Goal: Communication & Community: Participate in discussion

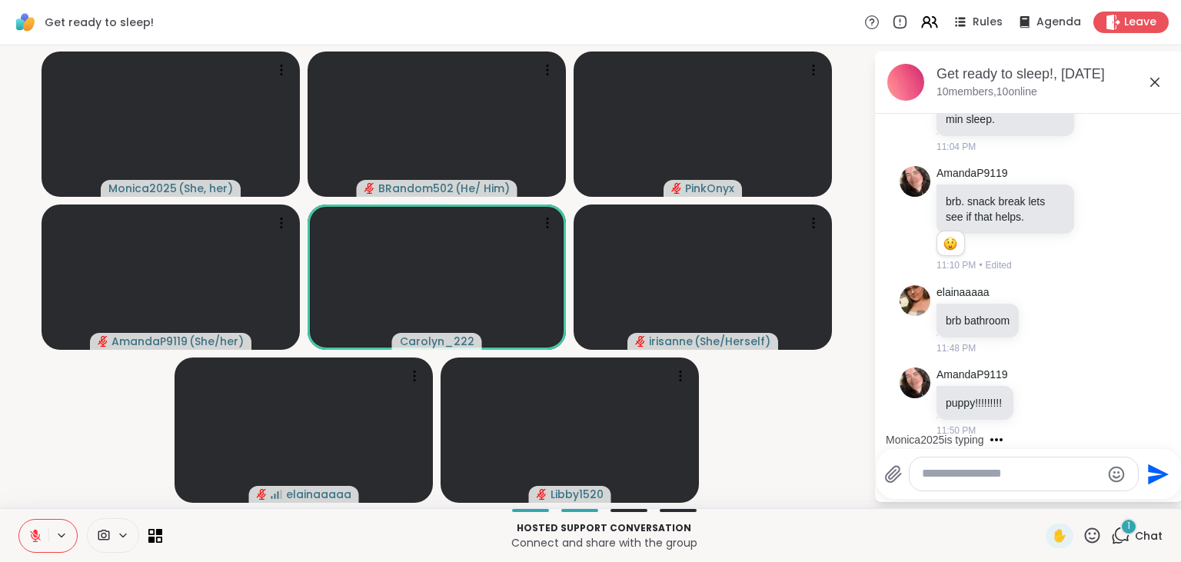
scroll to position [455, 0]
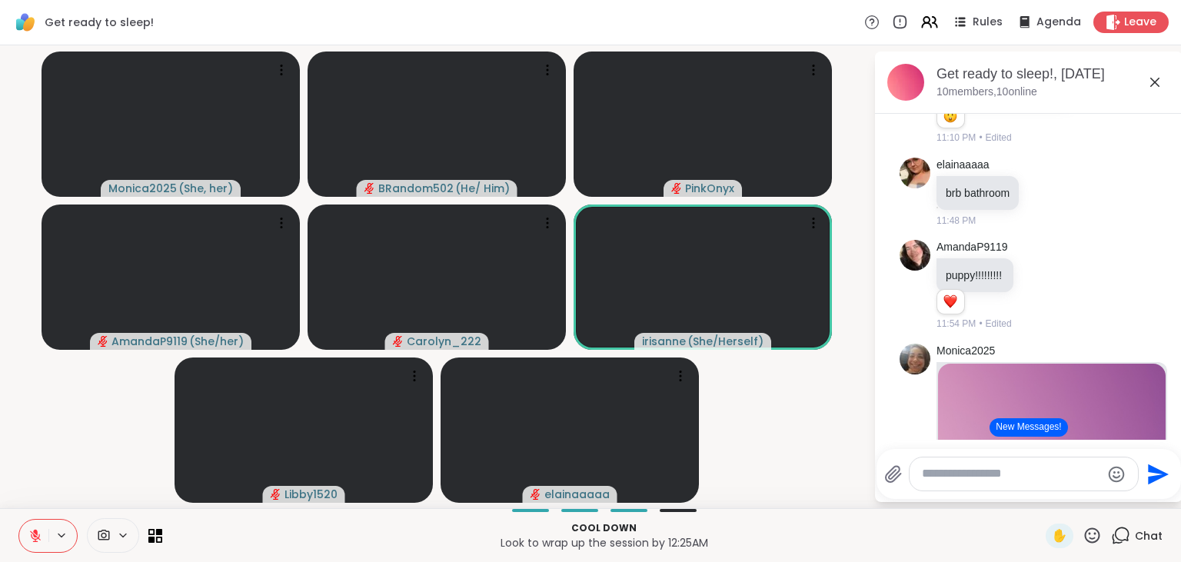
click at [1027, 427] on button "New Messages!" at bounding box center [1028, 427] width 78 height 18
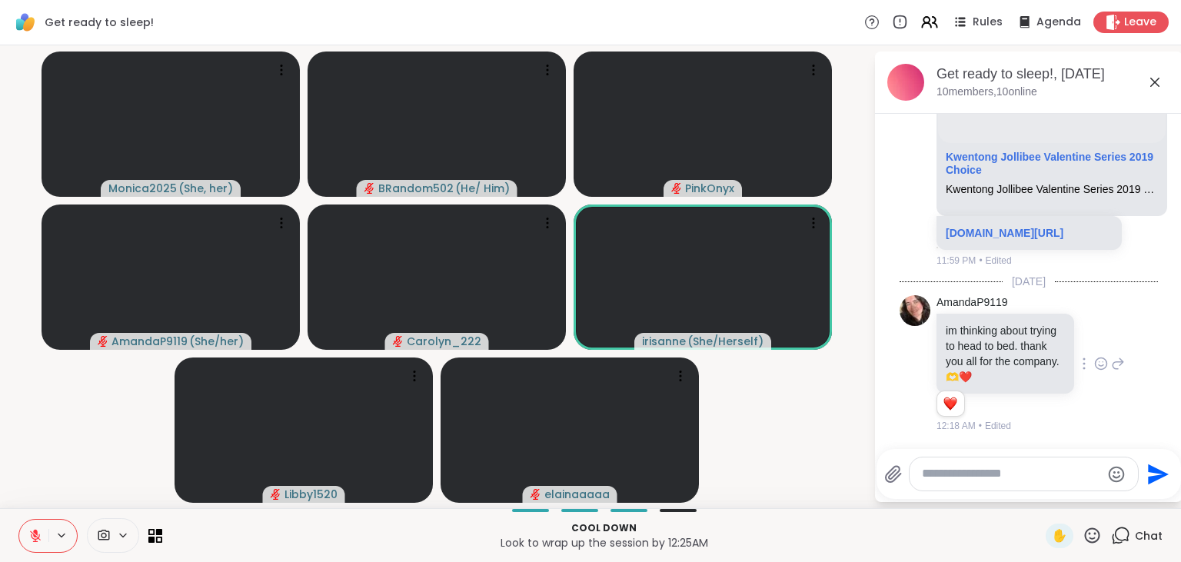
click at [1101, 365] on icon at bounding box center [1101, 363] width 14 height 15
click at [982, 336] on div "Select Reaction: Heart" at bounding box center [979, 339] width 14 height 14
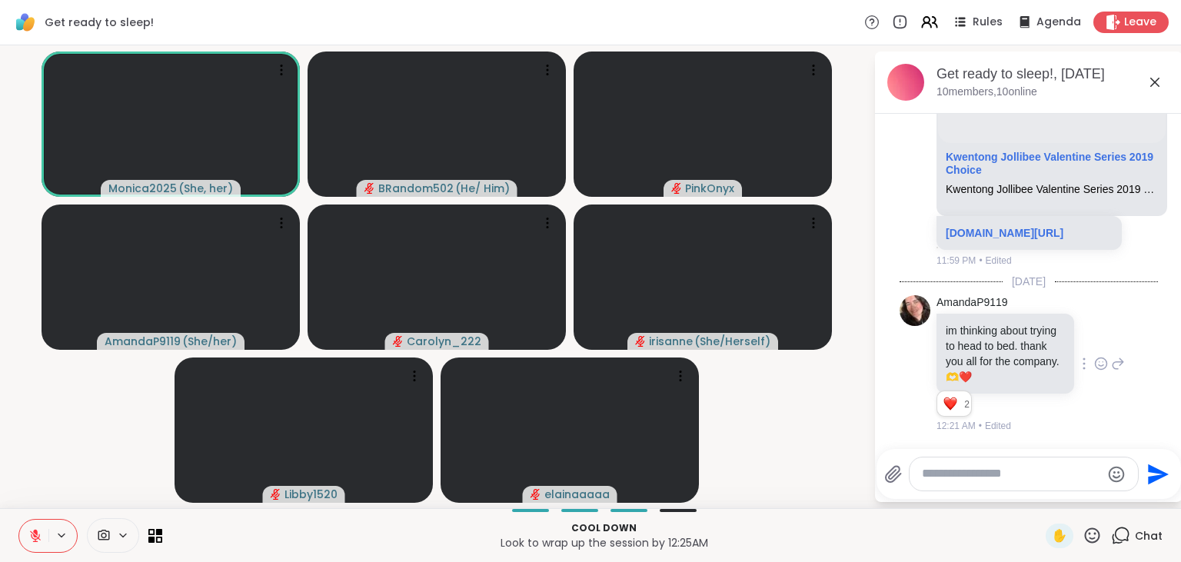
click at [32, 537] on icon at bounding box center [35, 536] width 14 height 14
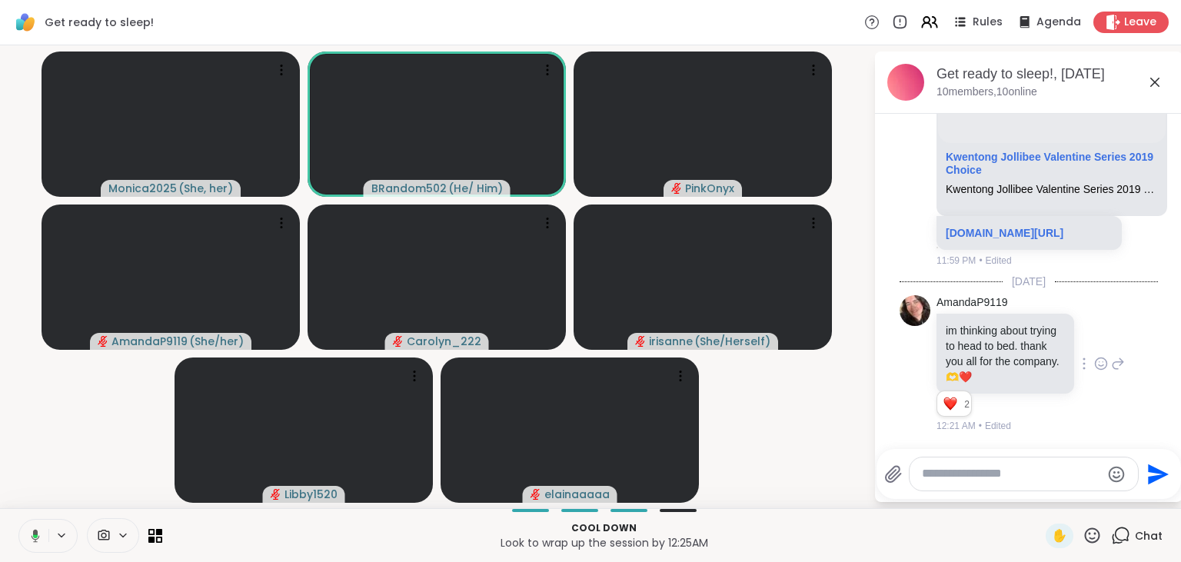
click at [32, 537] on icon at bounding box center [33, 536] width 14 height 14
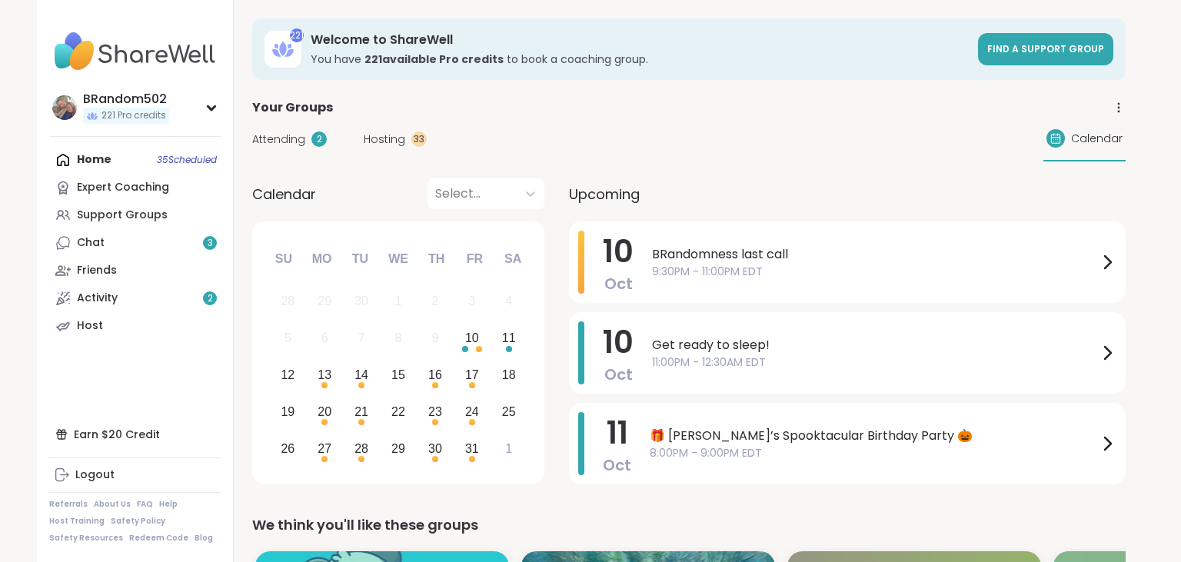
click at [173, 241] on link "Chat 3" at bounding box center [134, 243] width 171 height 28
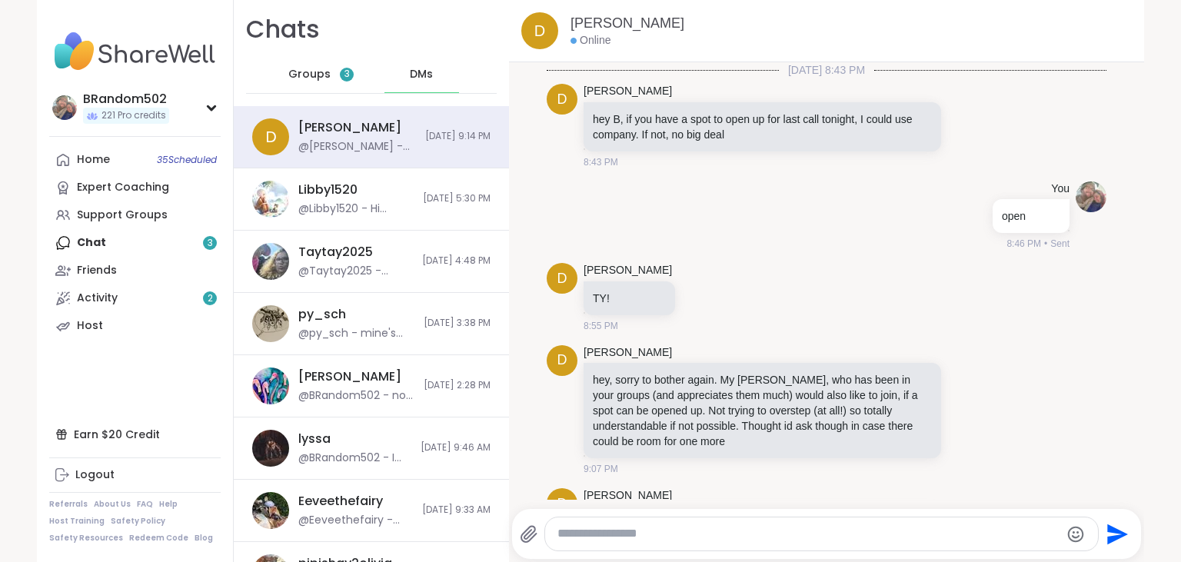
scroll to position [1562, 0]
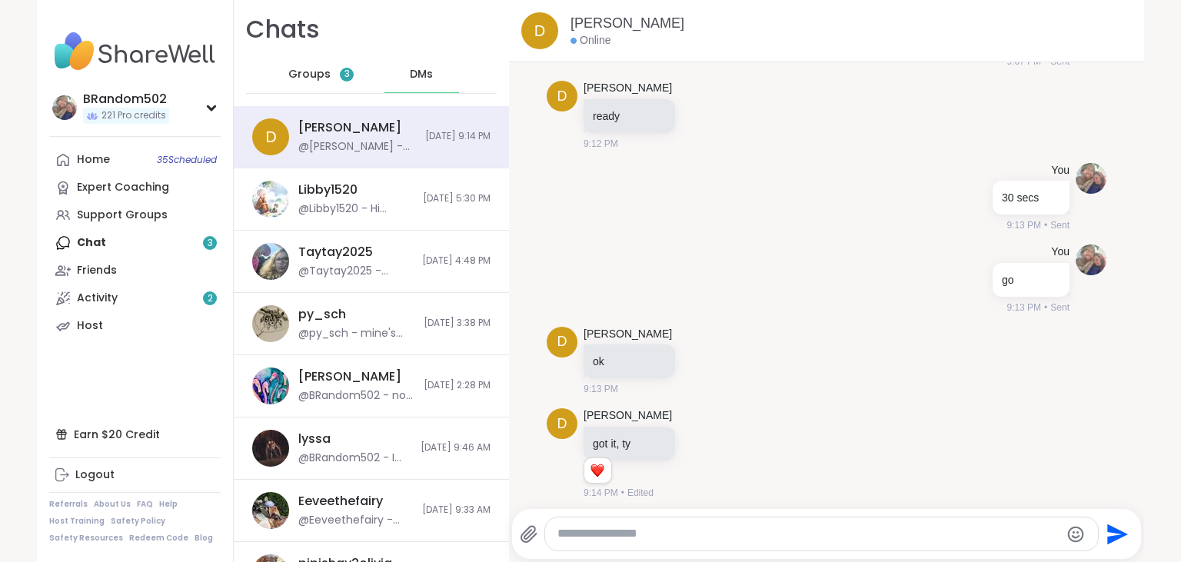
click at [156, 238] on div "Home 35 Scheduled Expert Coaching Support Groups Chat 3 Friends Activity 2 Host" at bounding box center [134, 243] width 171 height 194
click at [318, 72] on span "Groups" at bounding box center [309, 74] width 42 height 15
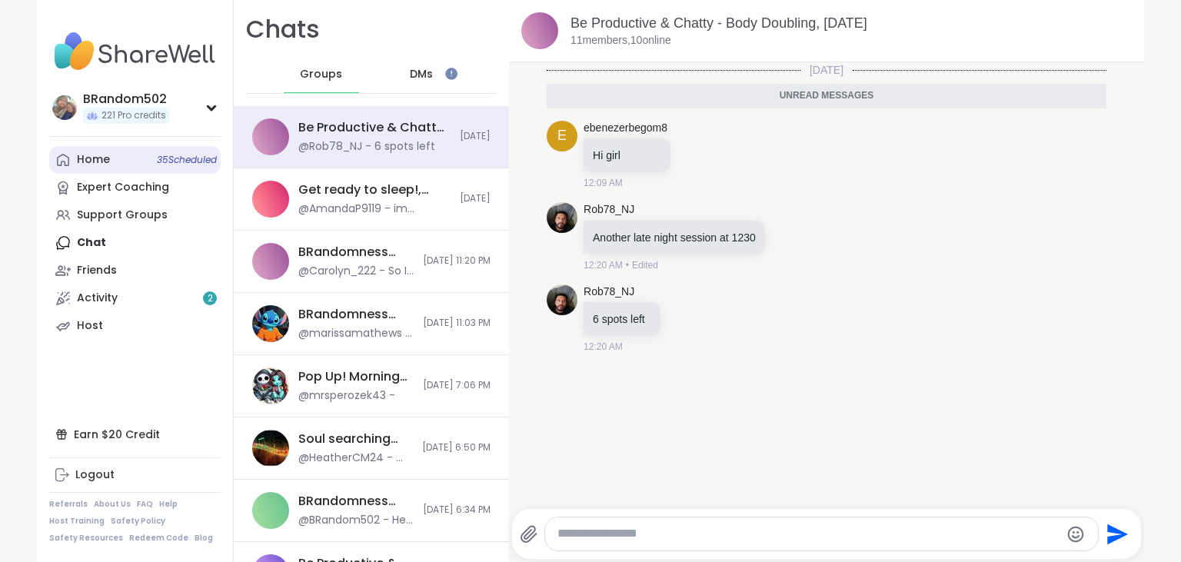
click at [128, 159] on link "Home 35 Scheduled" at bounding box center [134, 160] width 171 height 28
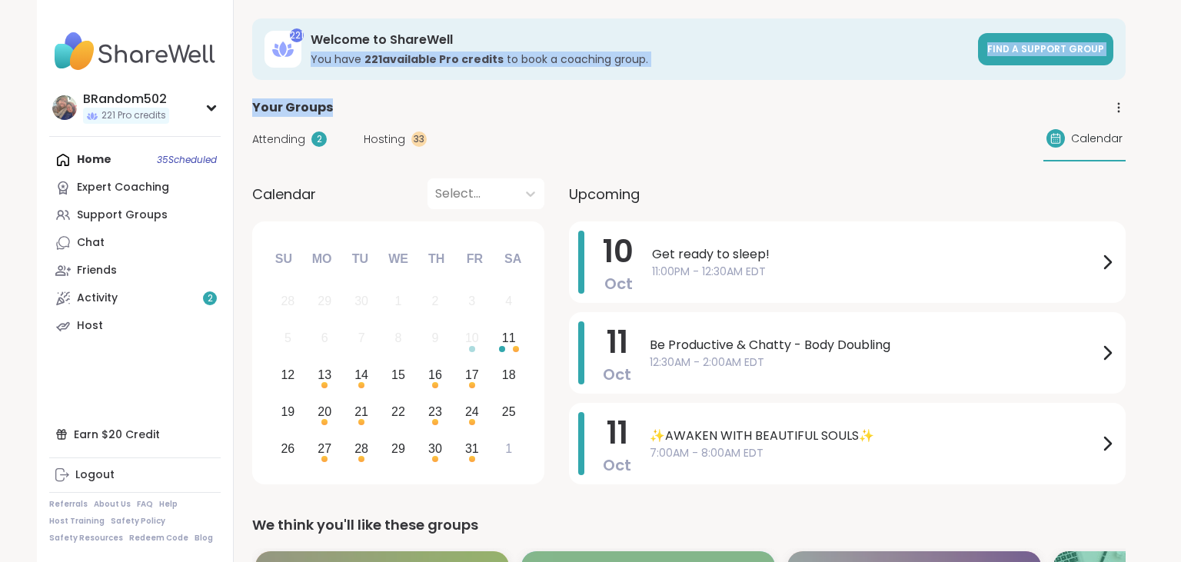
drag, startPoint x: 511, startPoint y: 125, endPoint x: 511, endPoint y: -25, distance: 149.2
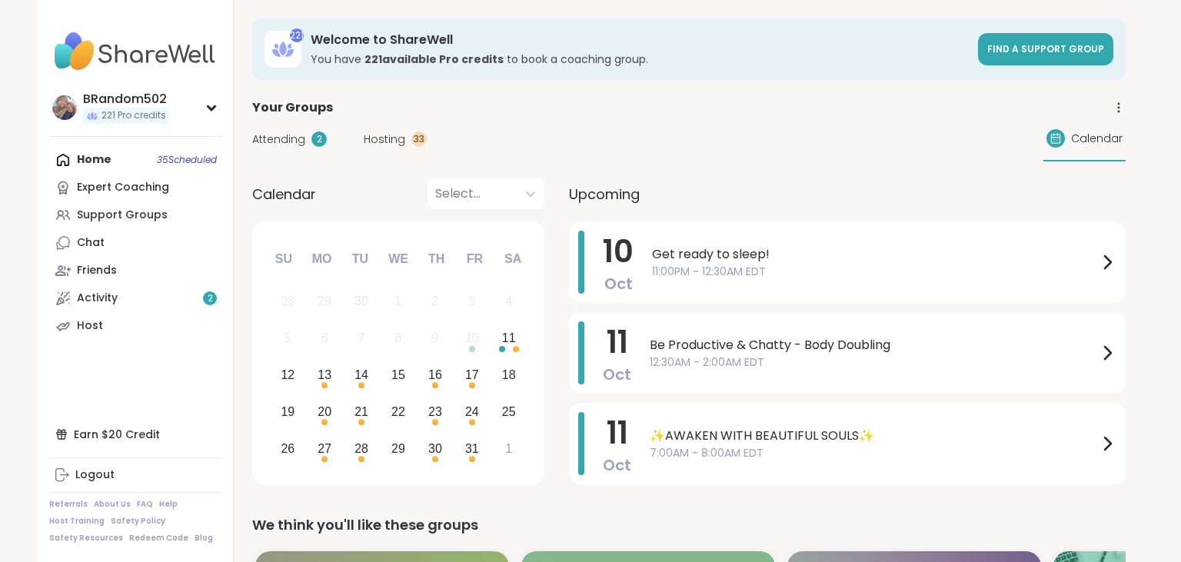
click at [125, 216] on div "Support Groups" at bounding box center [122, 215] width 91 height 15
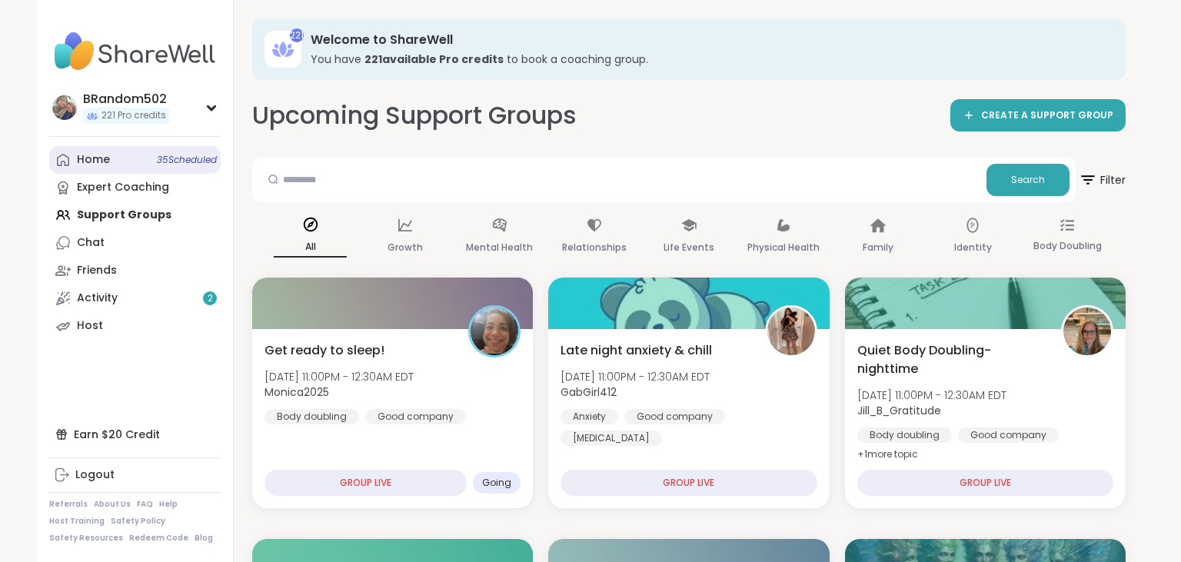
click at [140, 161] on link "Home 35 Scheduled" at bounding box center [134, 160] width 171 height 28
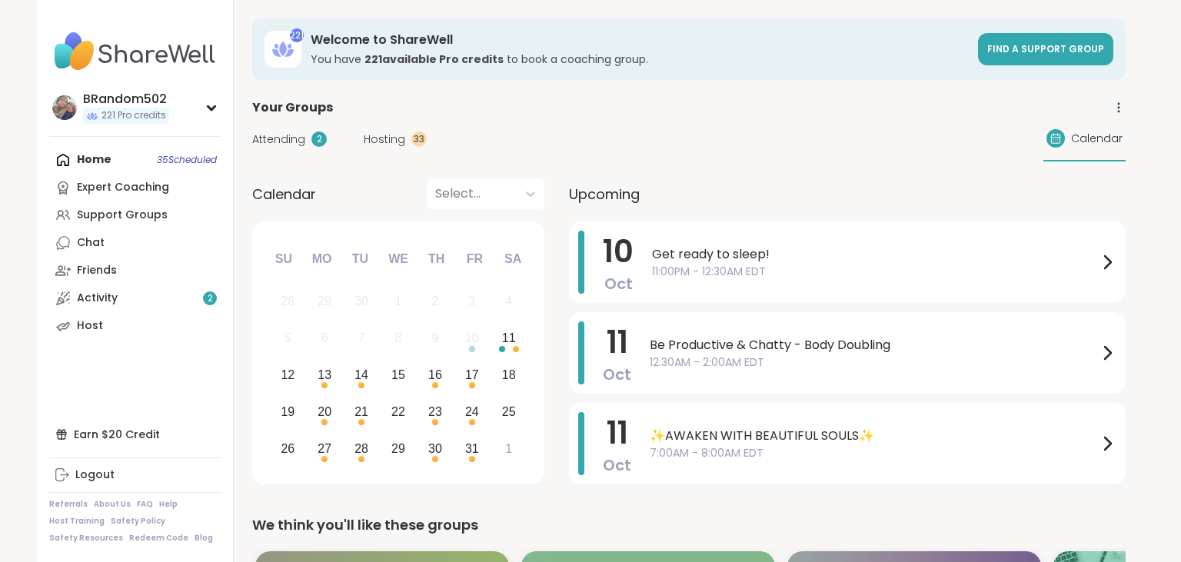
click at [392, 142] on span "Hosting" at bounding box center [385, 139] width 42 height 16
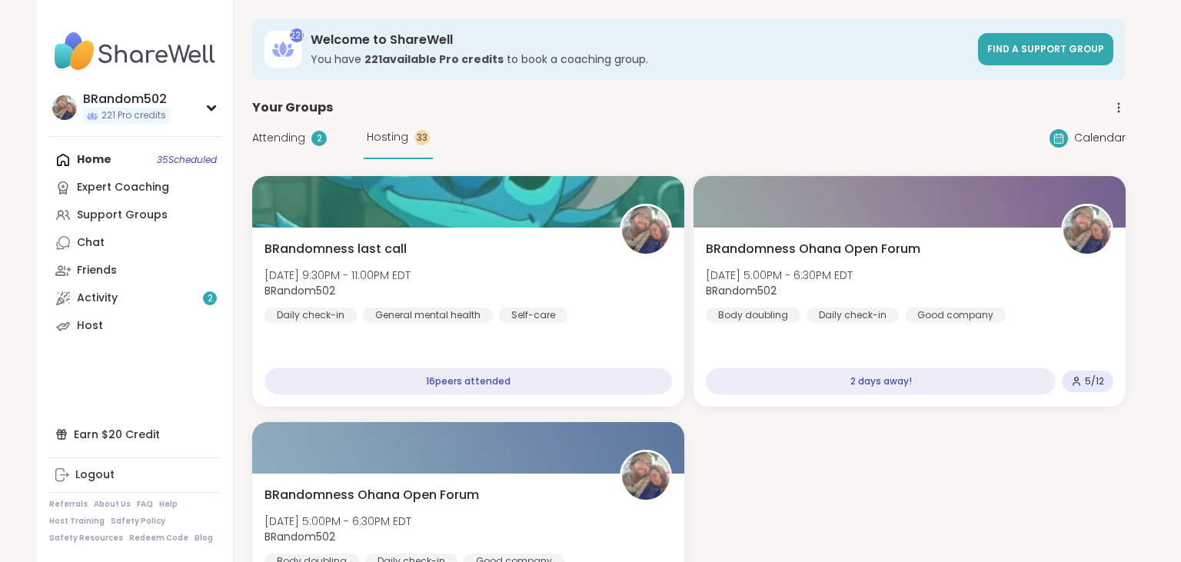
click at [1115, 104] on icon at bounding box center [1119, 108] width 14 height 14
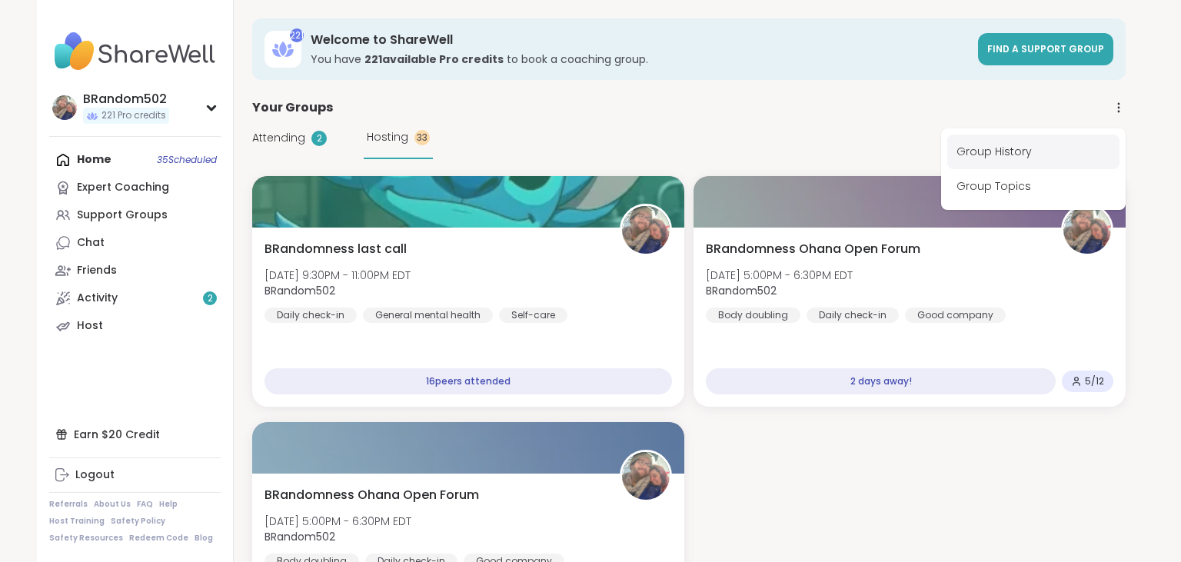
click at [995, 149] on link "Group History" at bounding box center [1033, 152] width 172 height 35
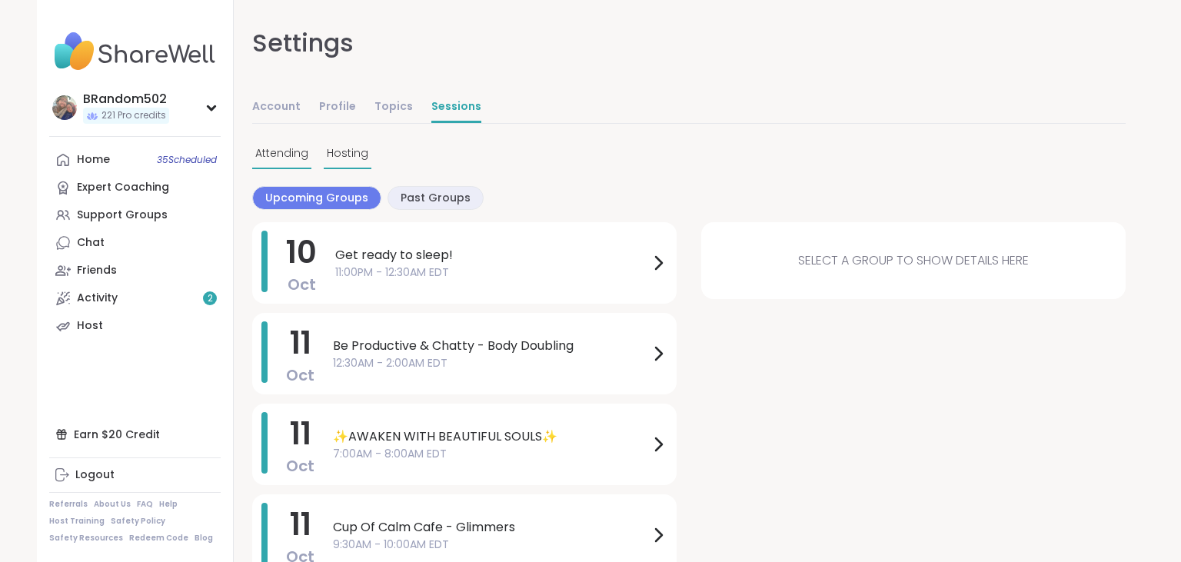
click at [337, 151] on span "Hosting" at bounding box center [348, 153] width 42 height 16
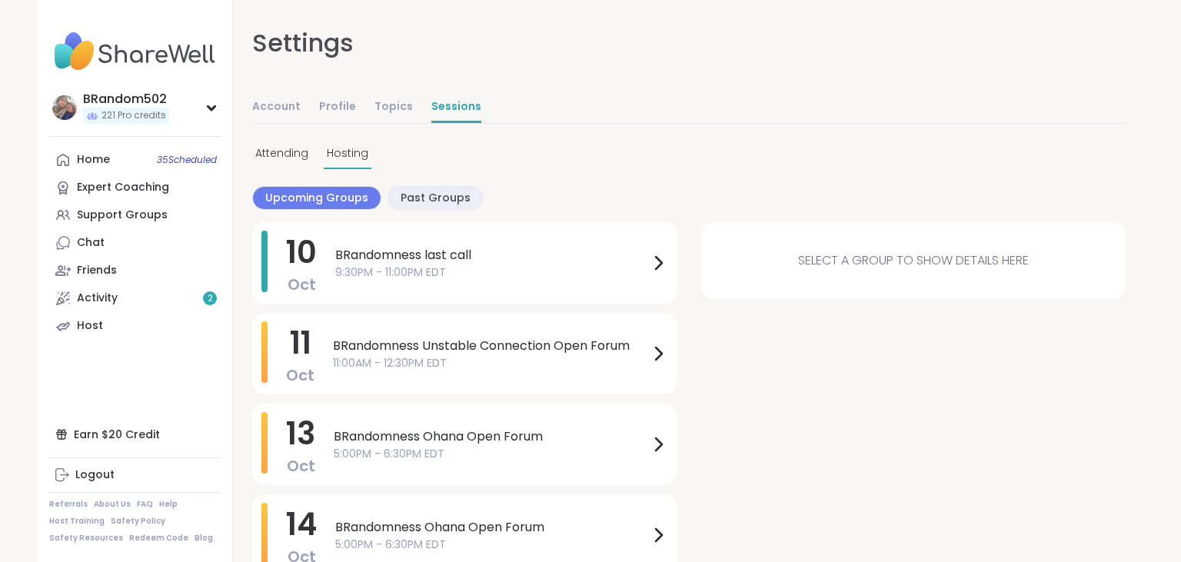
click at [425, 195] on span "Past Groups" at bounding box center [436, 198] width 70 height 16
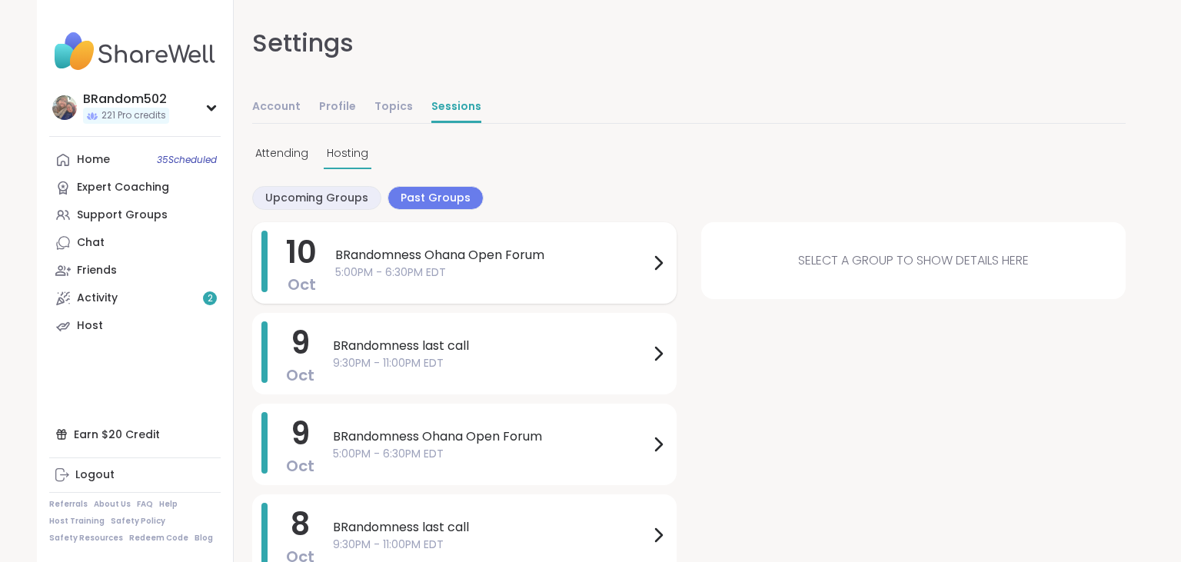
click at [482, 272] on span "5:00PM - 6:30PM EDT" at bounding box center [492, 272] width 314 height 16
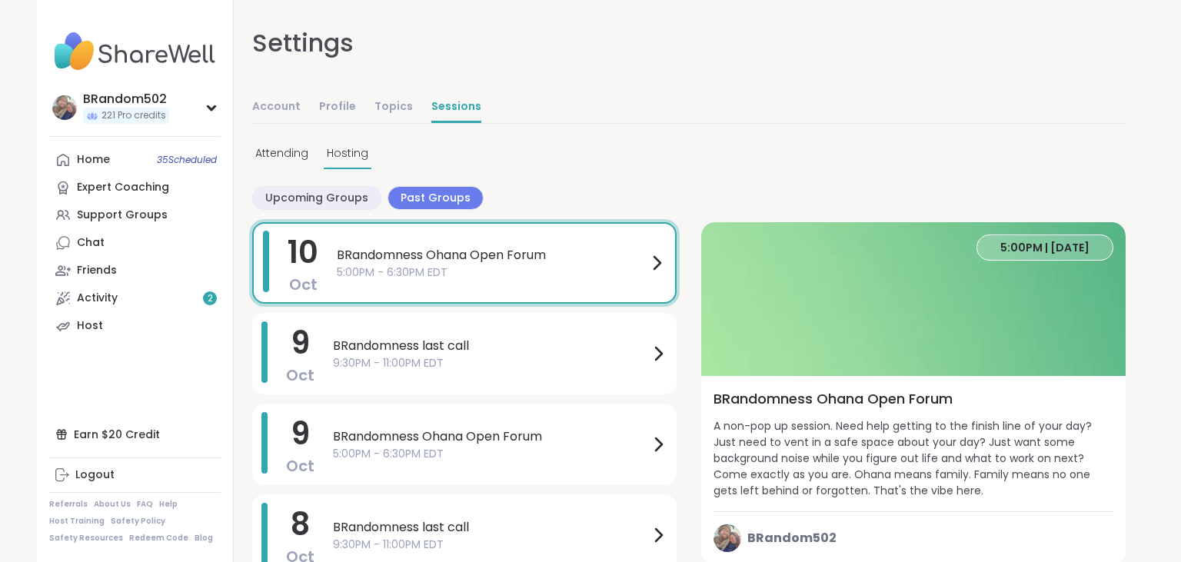
click at [1007, 235] on div "5:00PM | [DATE]" at bounding box center [1044, 247] width 137 height 26
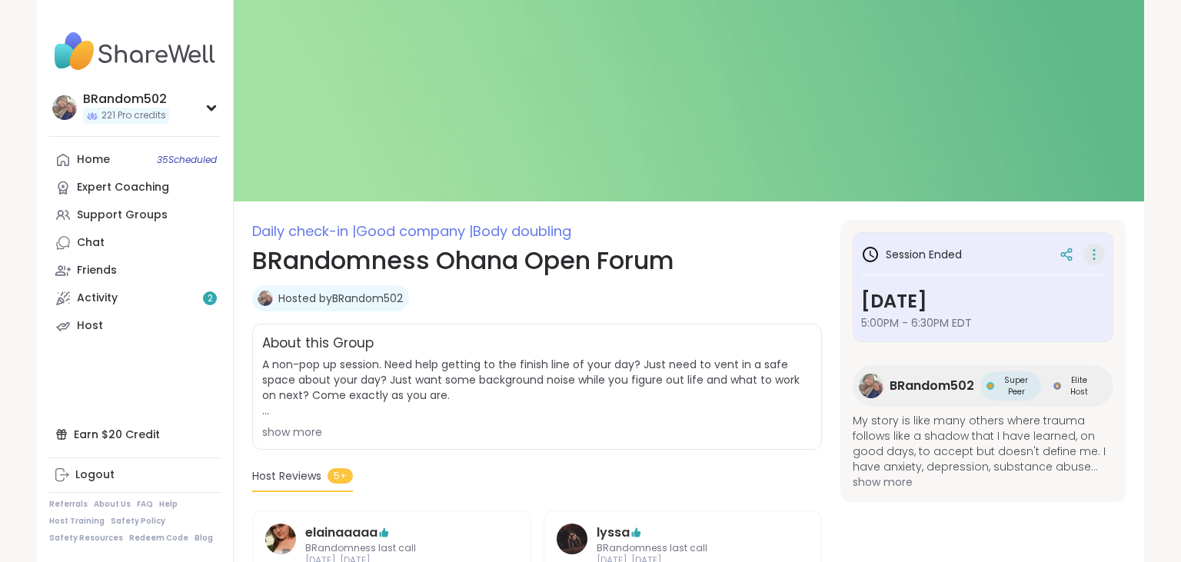
click at [1090, 258] on icon at bounding box center [1093, 255] width 15 height 22
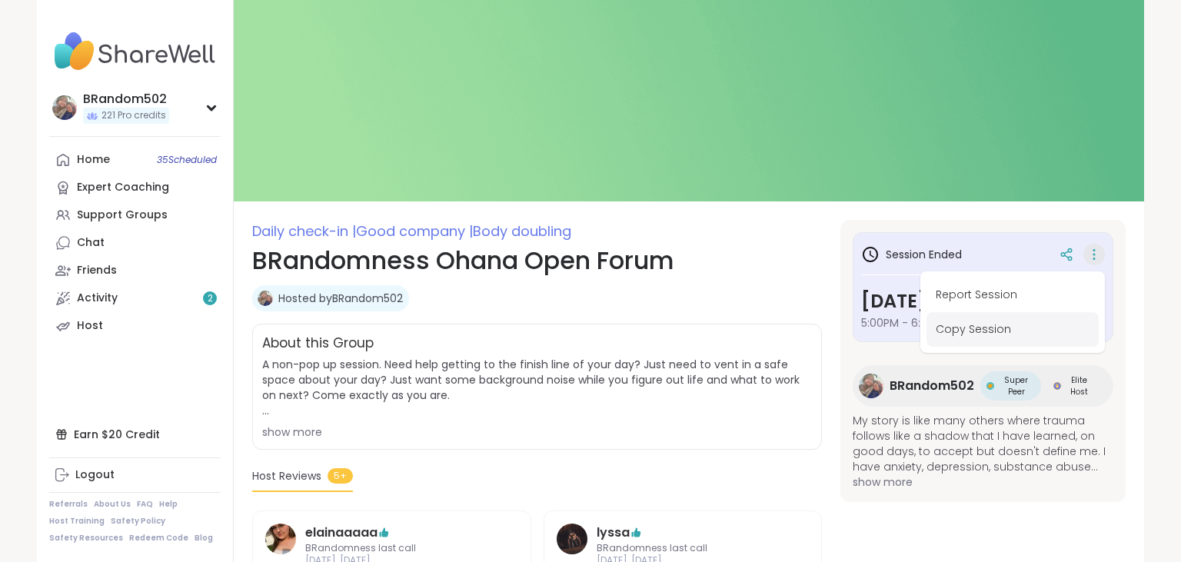
click at [1010, 331] on button "Copy Session" at bounding box center [1012, 329] width 172 height 35
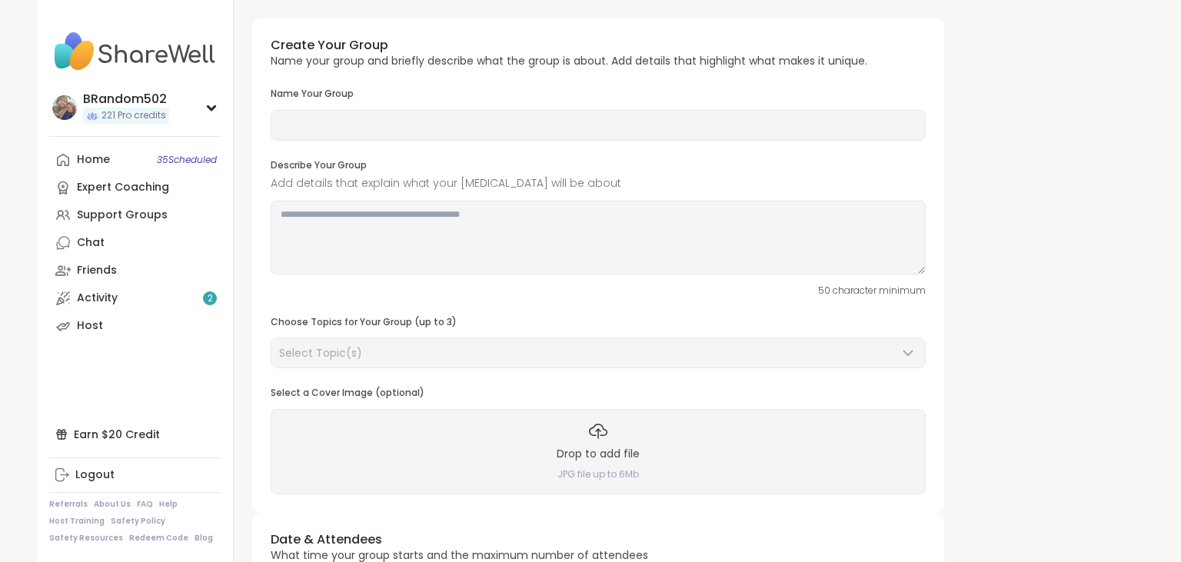
type input "**********"
type textarea "**********"
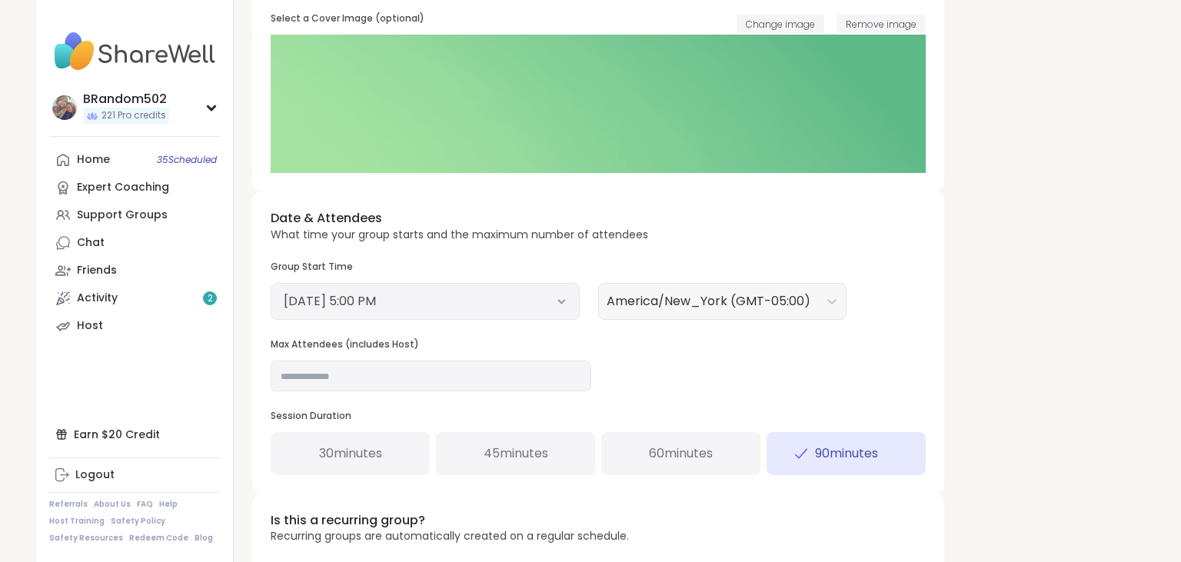
scroll to position [380, 0]
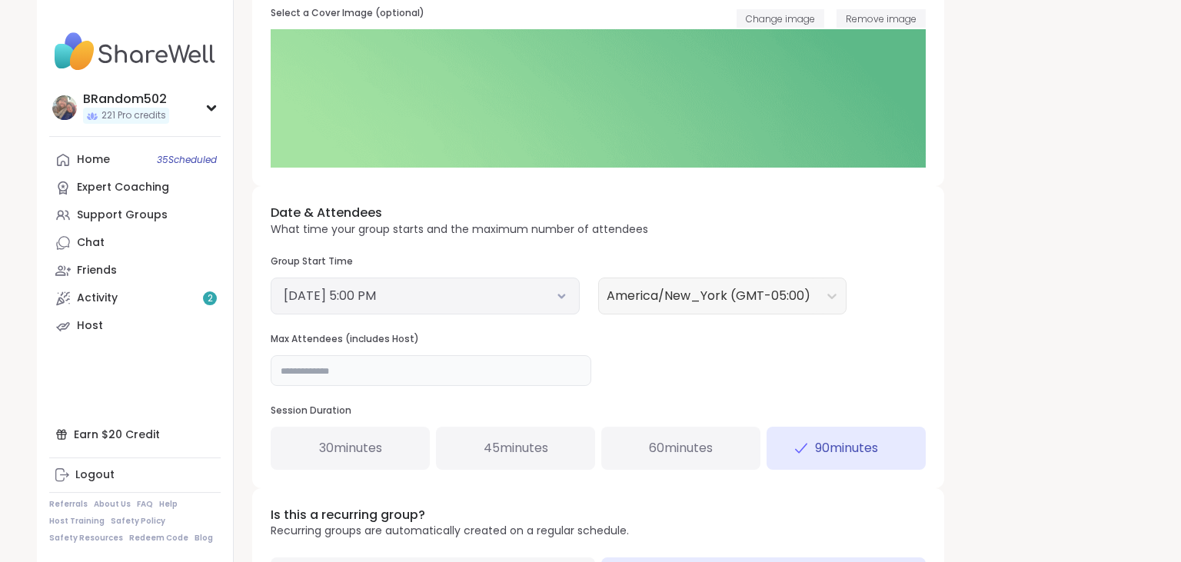
click at [357, 372] on input "**" at bounding box center [431, 370] width 321 height 31
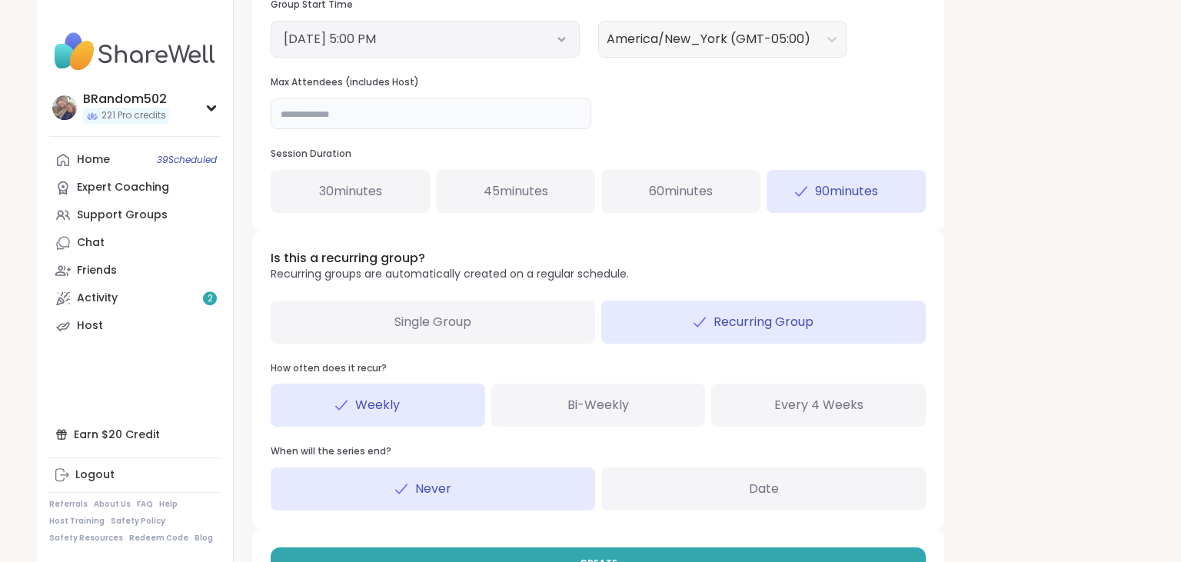
scroll to position [687, 0]
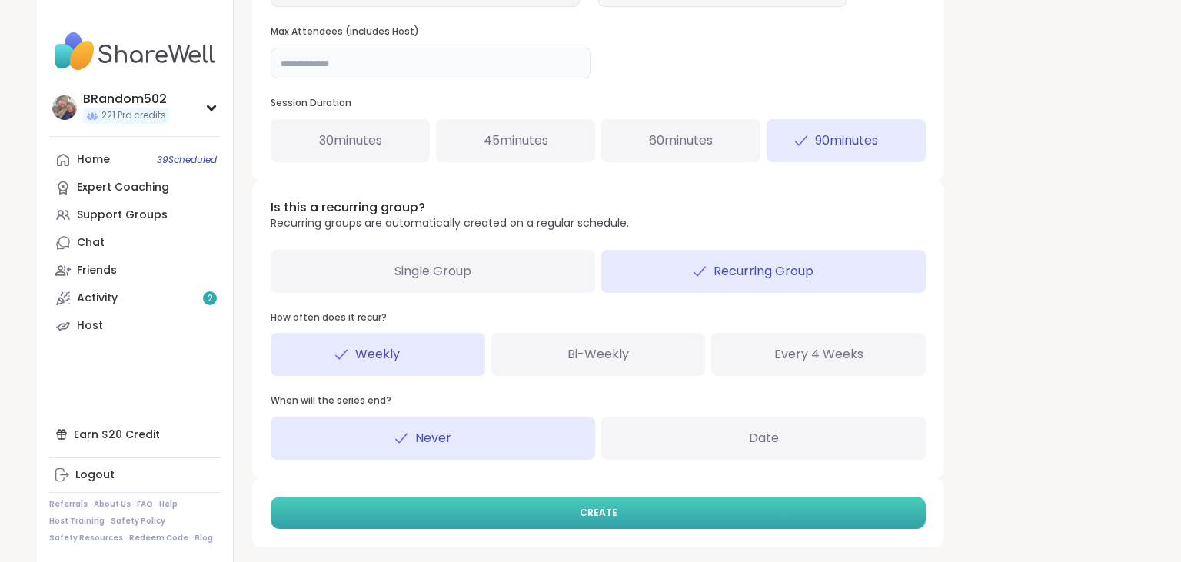
type input "**"
click at [647, 515] on button "CREATE" at bounding box center [598, 513] width 655 height 32
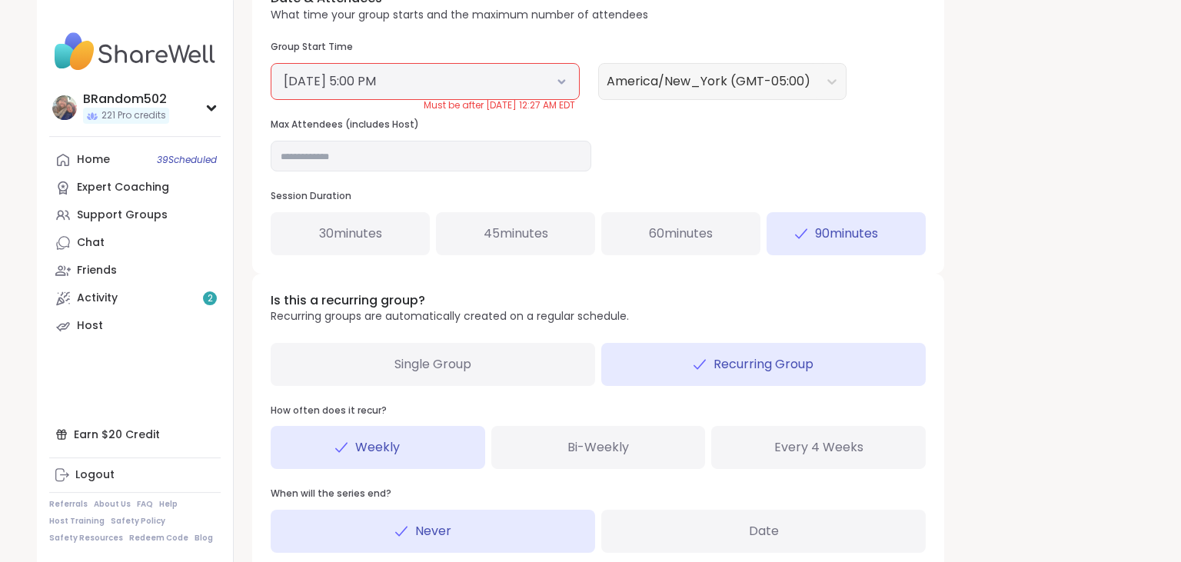
scroll to position [594, 0]
click at [511, 377] on div "Single Group" at bounding box center [433, 365] width 324 height 43
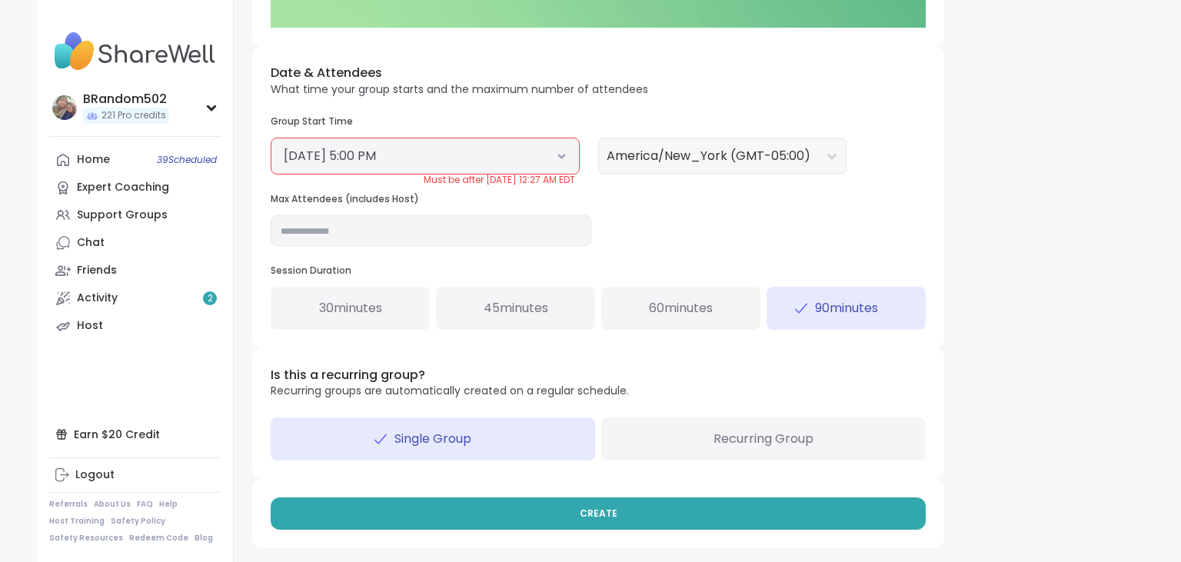
click at [563, 158] on icon at bounding box center [562, 156] width 10 height 6
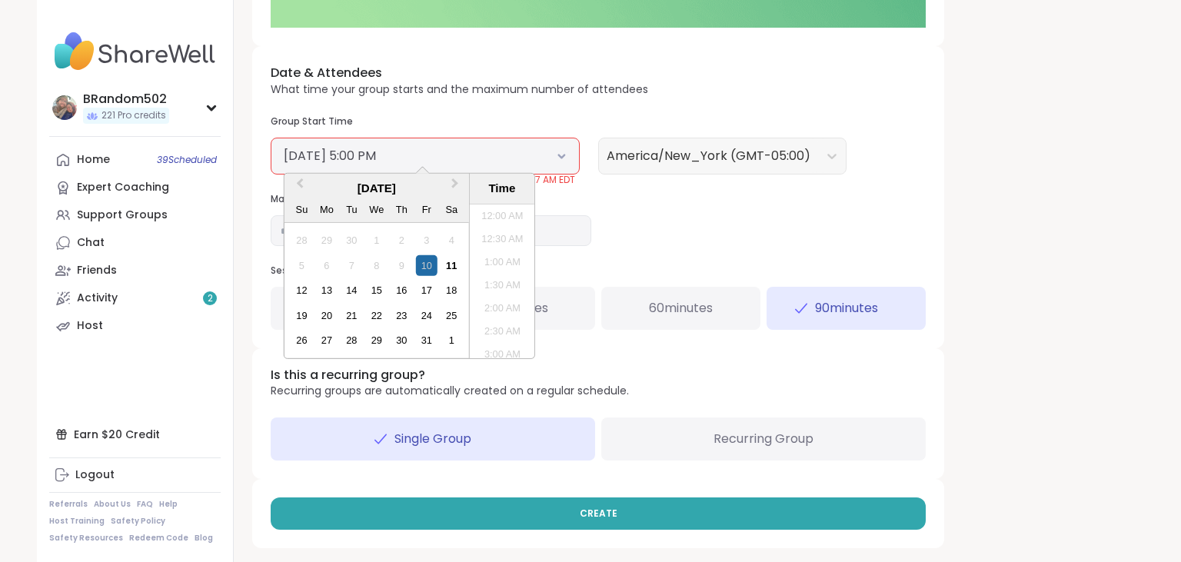
scroll to position [719, 0]
click at [454, 267] on div "11" at bounding box center [451, 265] width 21 height 21
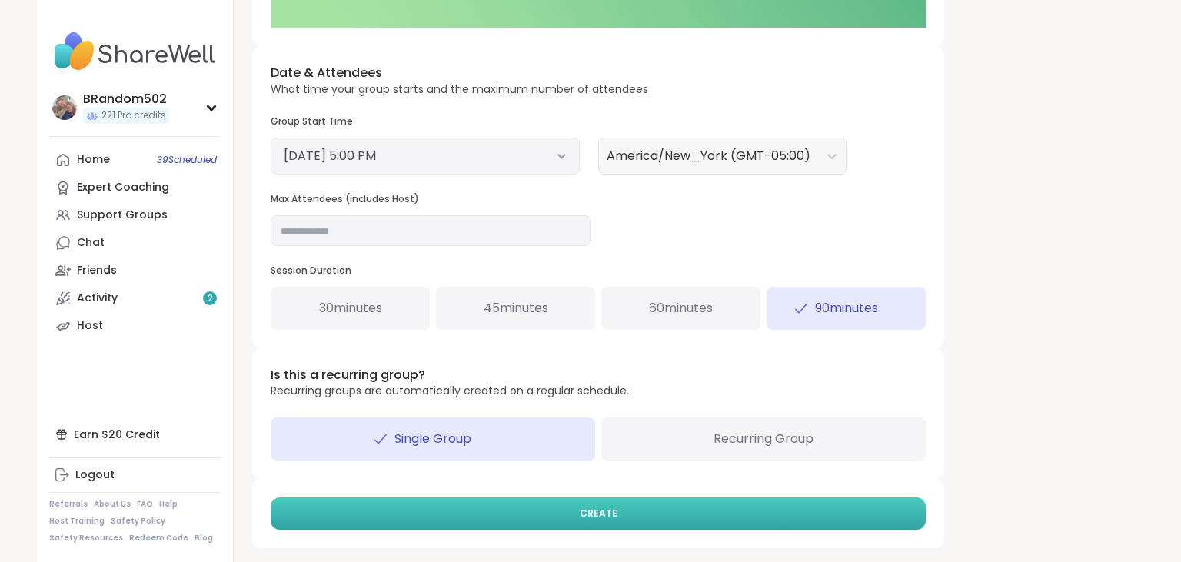
click at [547, 504] on button "CREATE" at bounding box center [598, 513] width 655 height 32
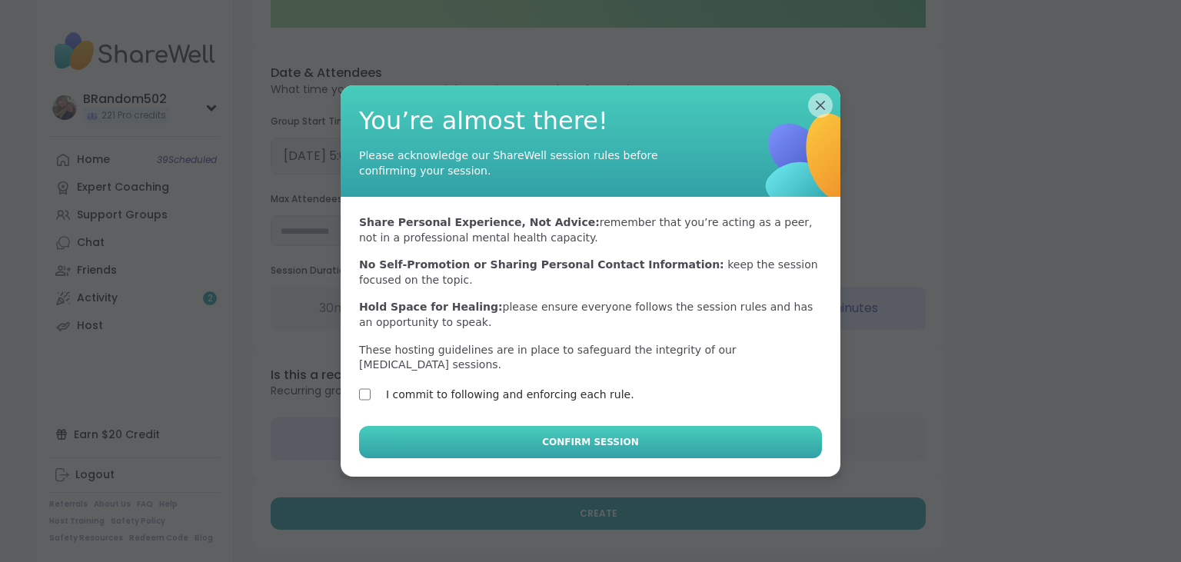
click at [407, 429] on button "Confirm Session" at bounding box center [590, 442] width 463 height 32
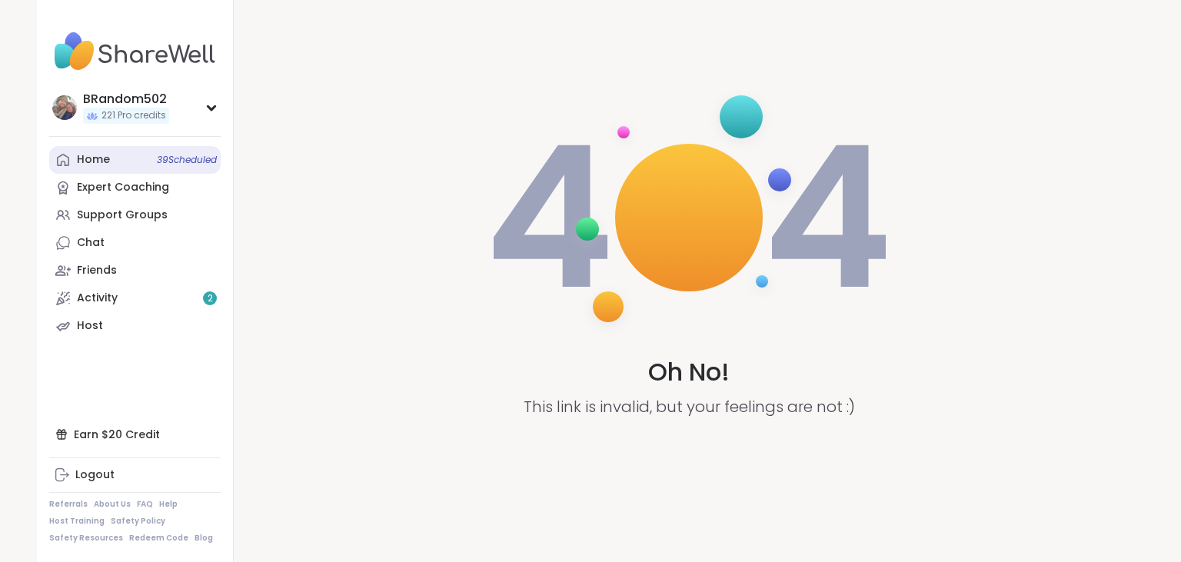
click at [110, 162] on link "Home 39 Scheduled" at bounding box center [134, 160] width 171 height 28
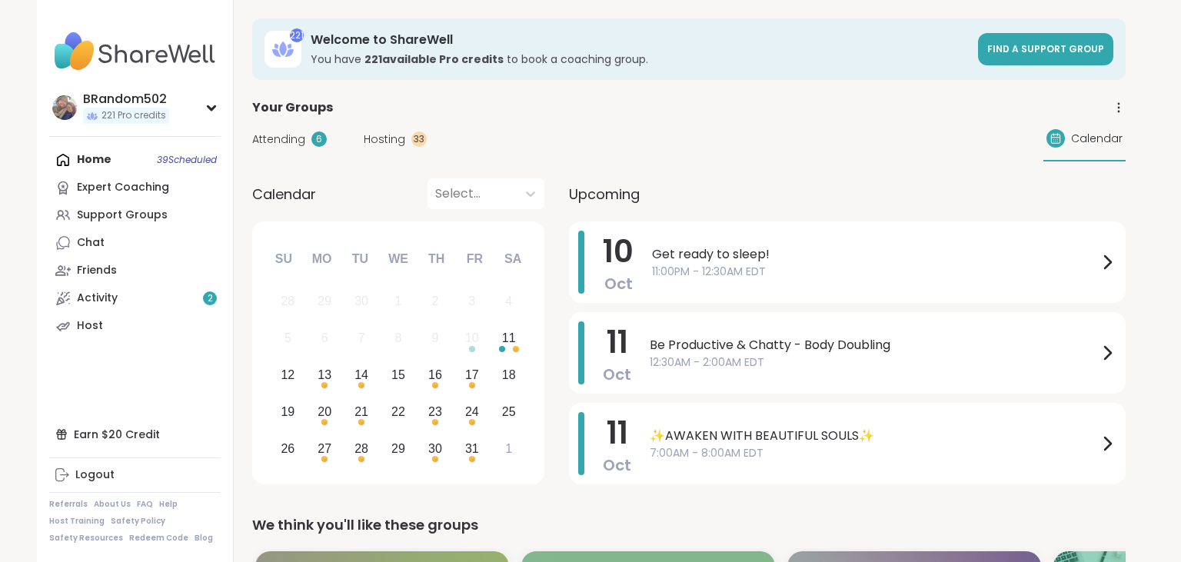
click at [393, 135] on span "Hosting" at bounding box center [385, 139] width 42 height 16
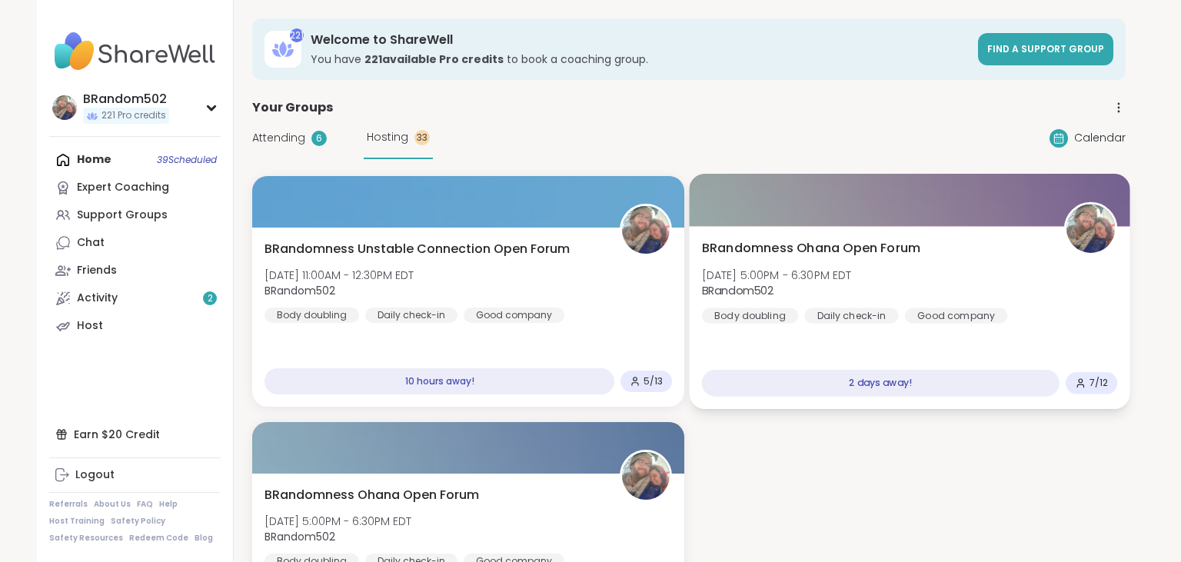
click at [788, 247] on span "BRandomness Ohana Open Forum" at bounding box center [811, 248] width 219 height 18
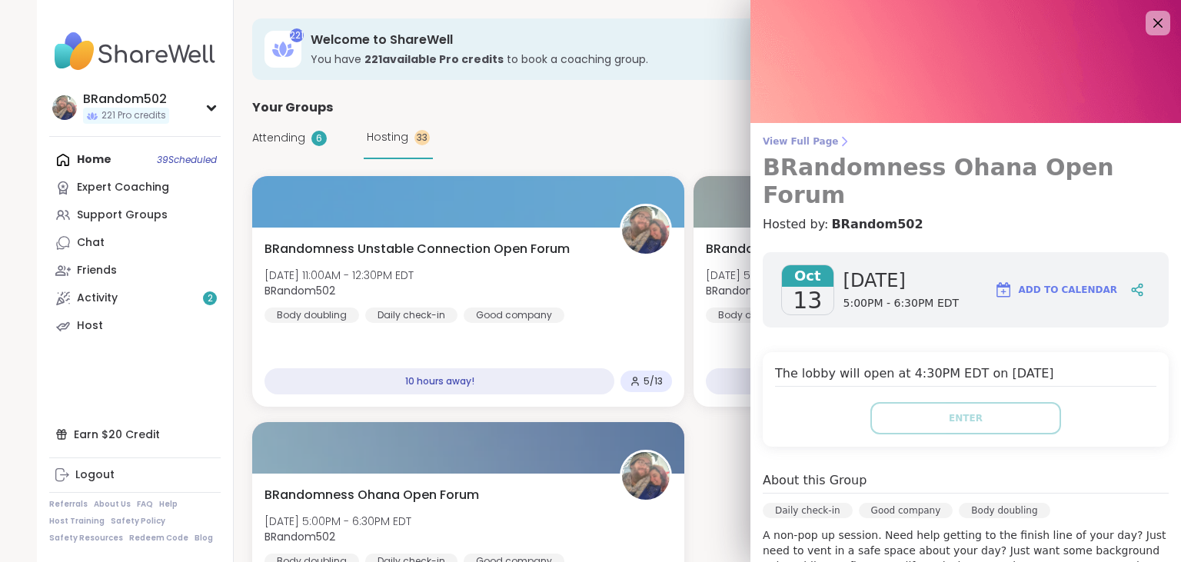
click at [790, 142] on span "View Full Page" at bounding box center [966, 141] width 406 height 12
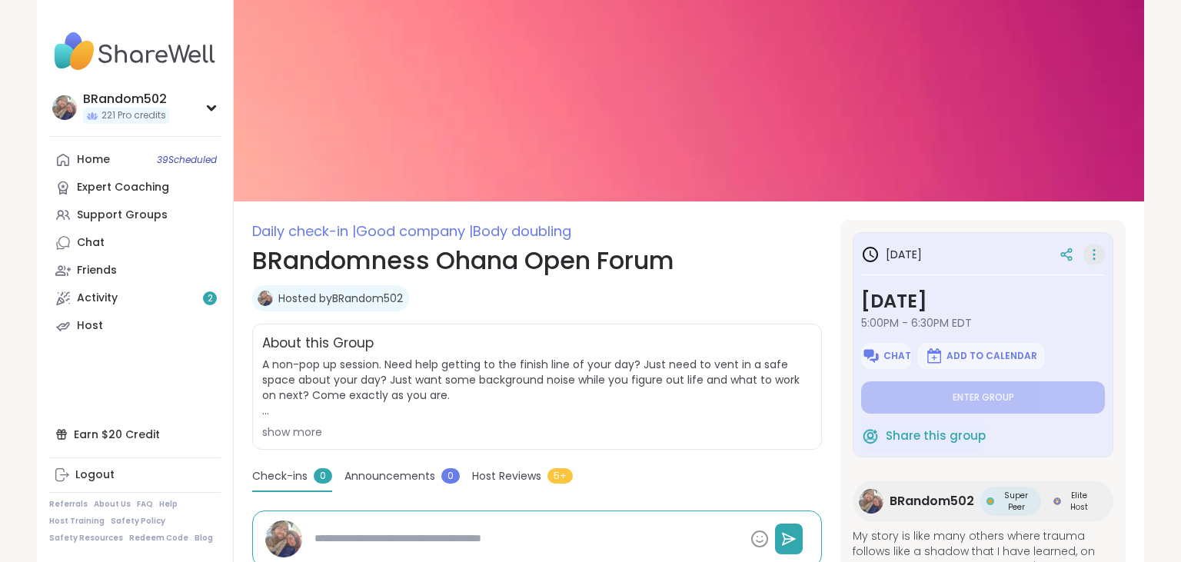
click at [1096, 254] on icon at bounding box center [1093, 255] width 15 height 22
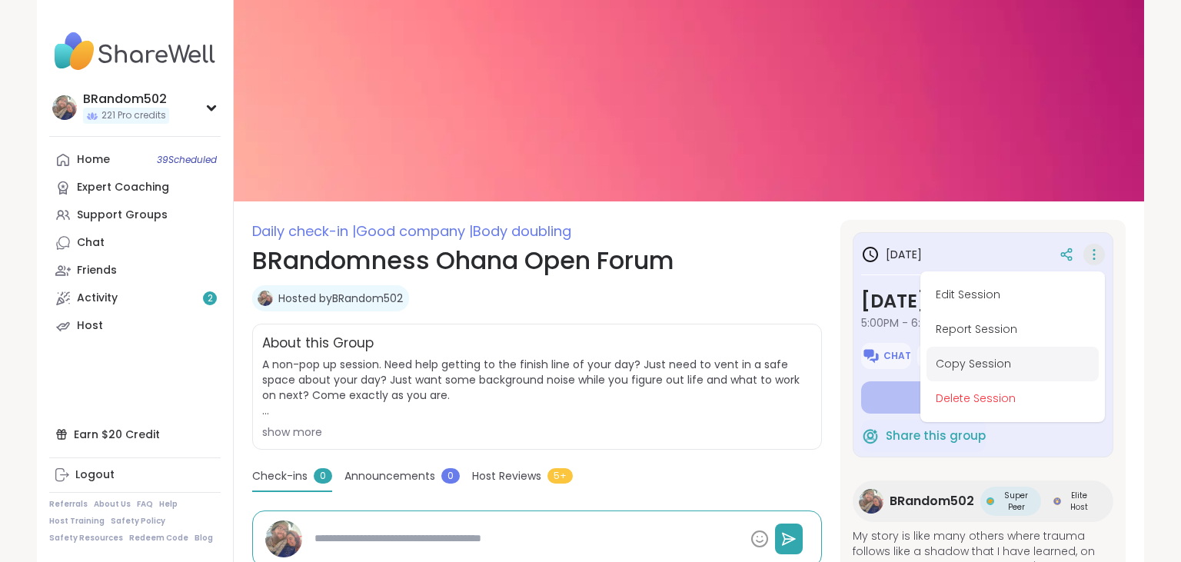
click at [986, 364] on button "Copy Session" at bounding box center [1012, 364] width 172 height 35
type textarea "*"
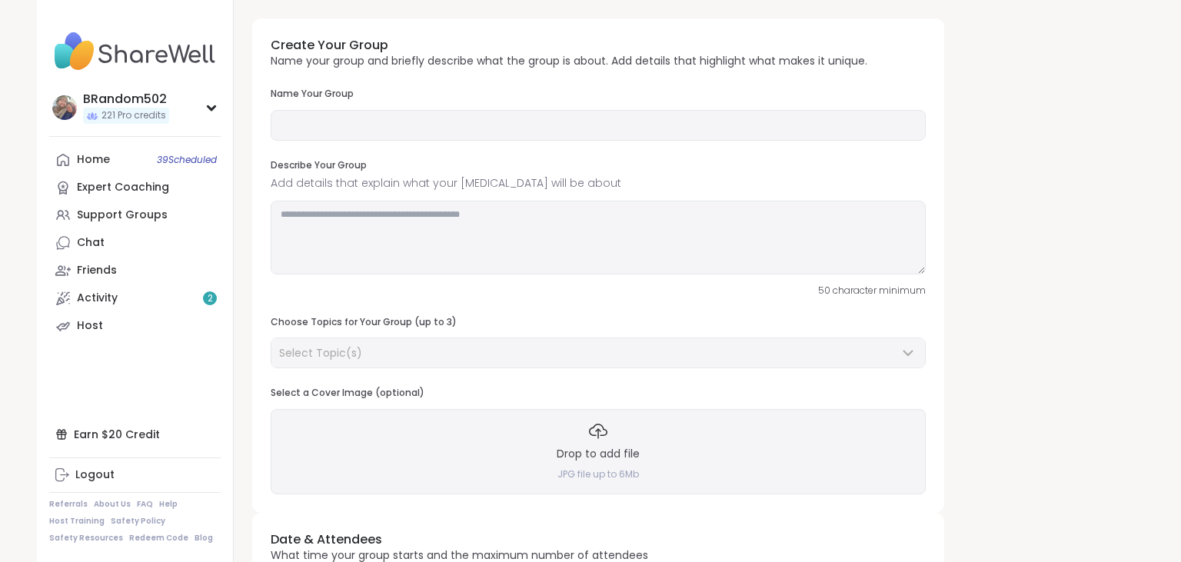
type input "**********"
type textarea "**********"
type input "**"
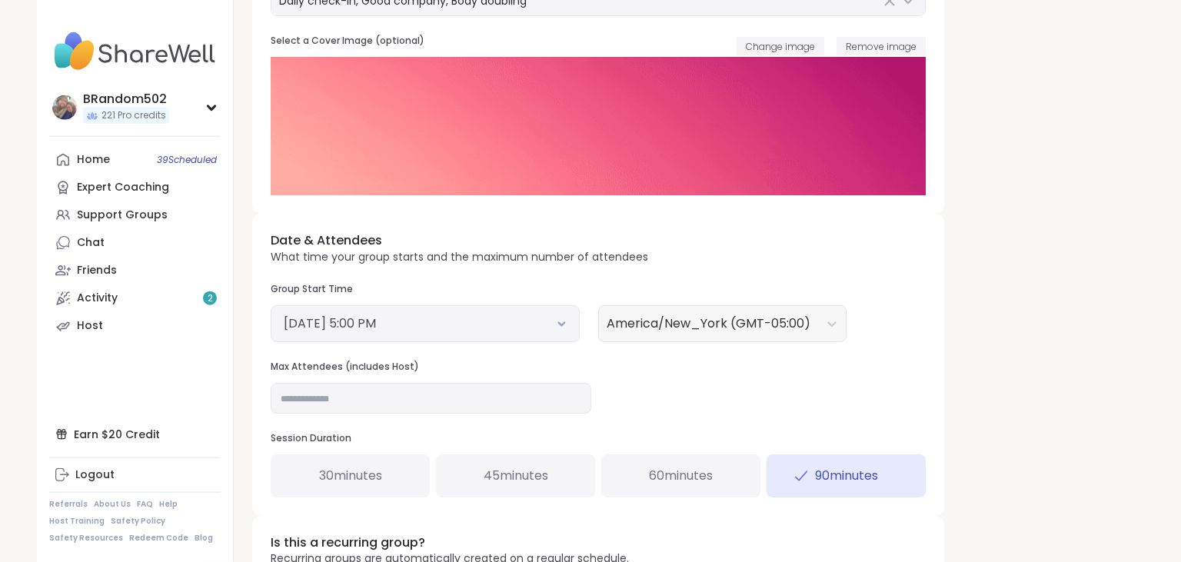
scroll to position [389, 0]
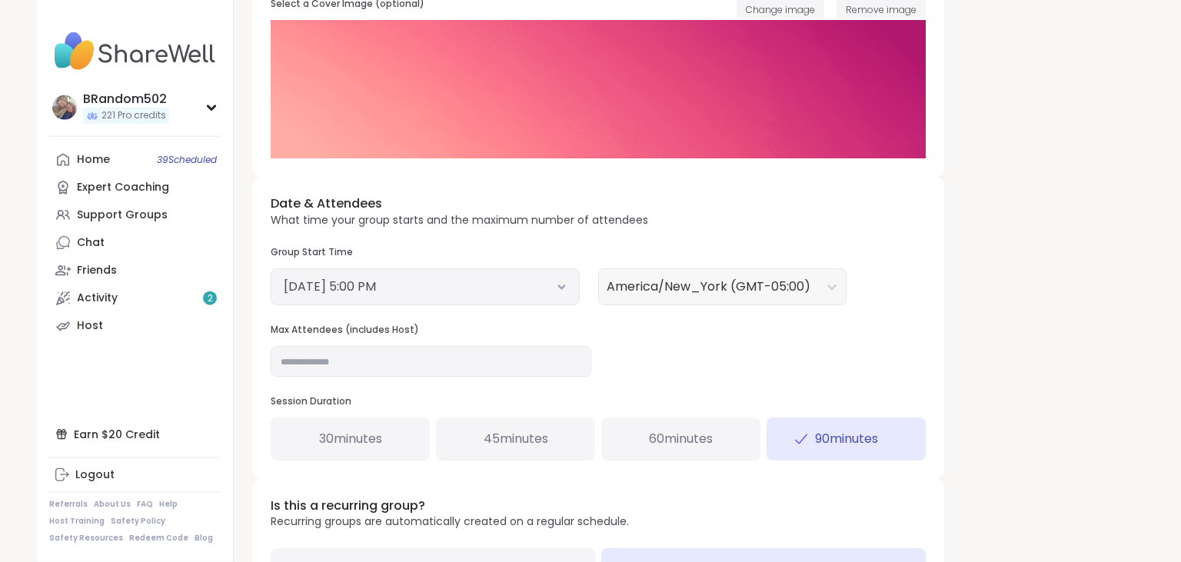
click at [563, 284] on icon at bounding box center [562, 287] width 10 height 6
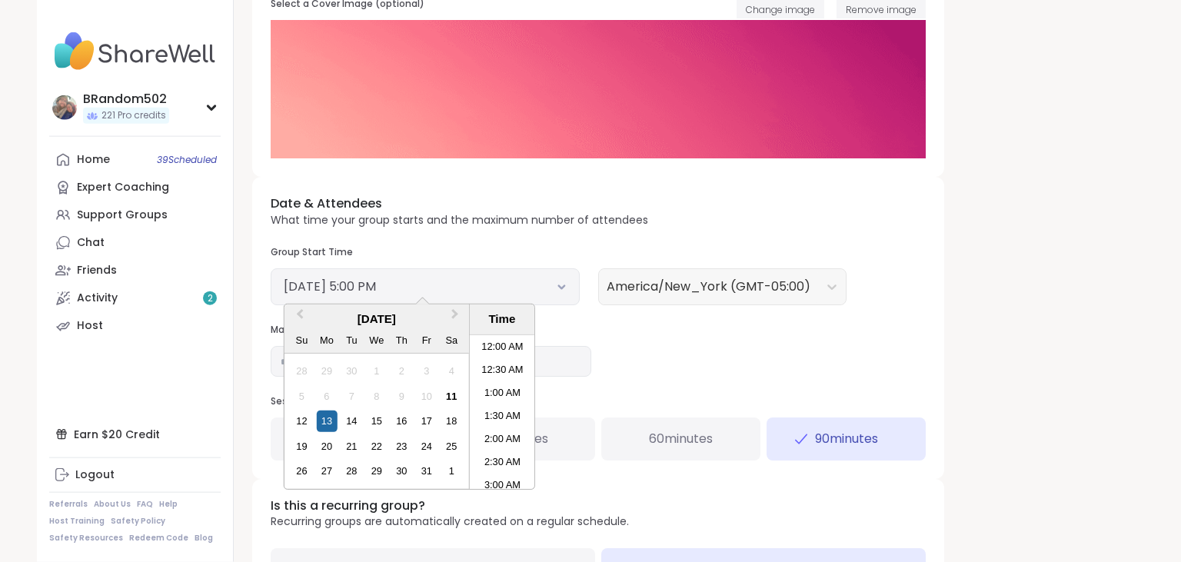
scroll to position [719, 0]
click at [457, 397] on div "11" at bounding box center [451, 396] width 21 height 21
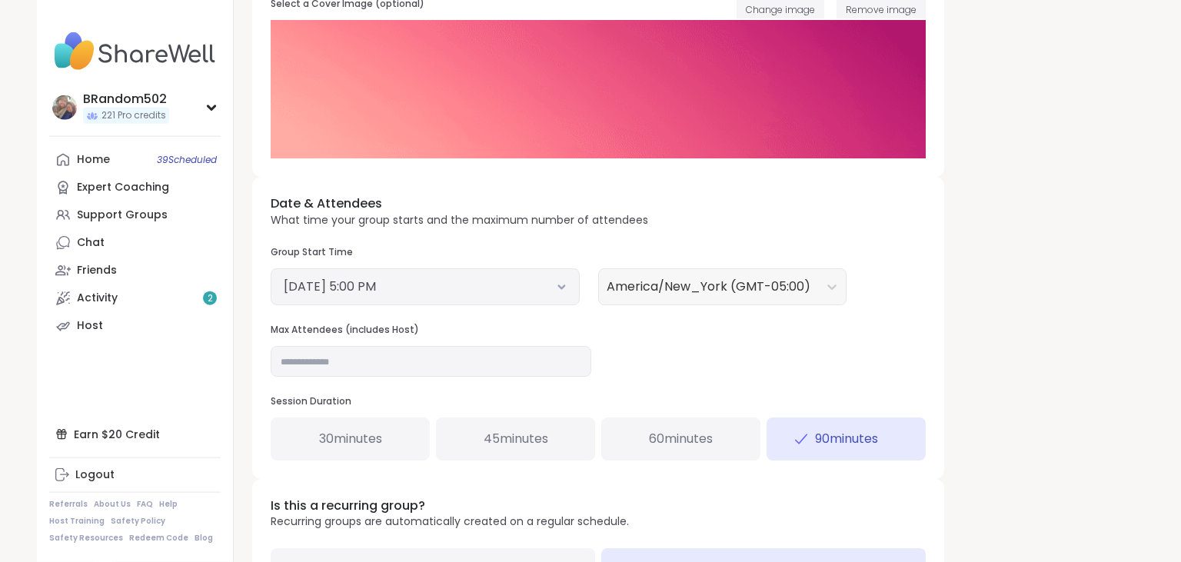
click at [693, 358] on div "Date & Attendees What time your group starts and the maximum number of attendee…" at bounding box center [598, 327] width 692 height 301
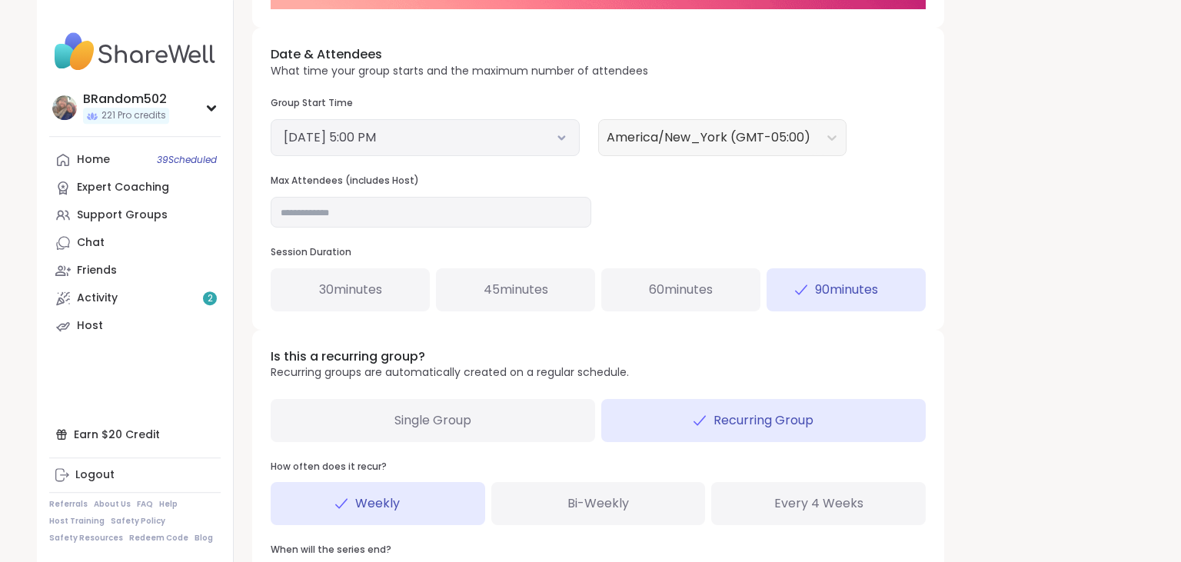
scroll to position [557, 0]
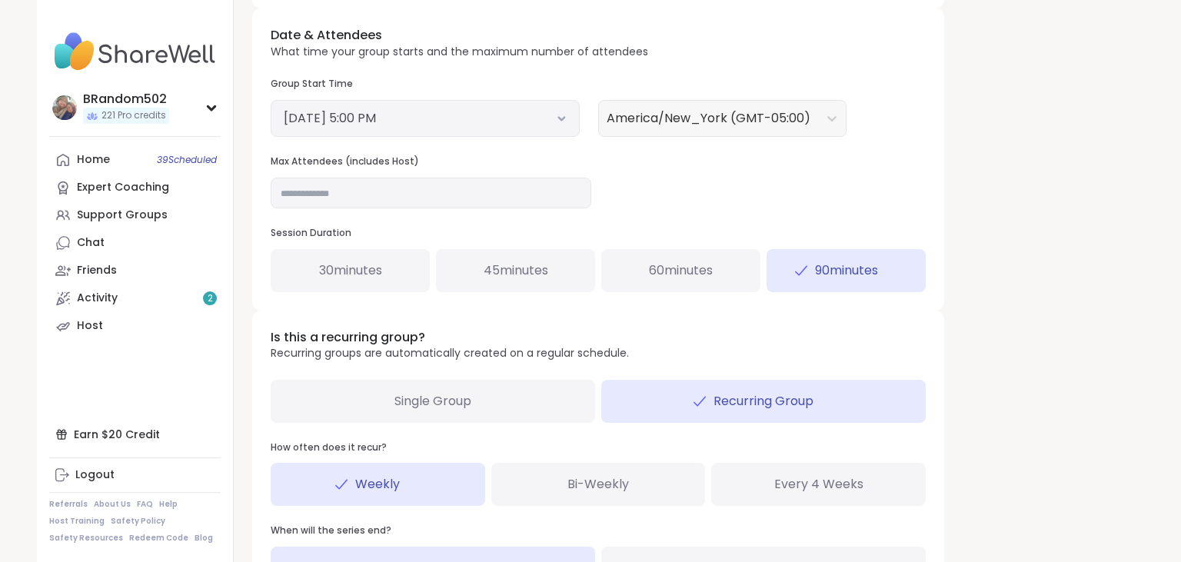
click at [503, 400] on div "Single Group" at bounding box center [433, 401] width 324 height 43
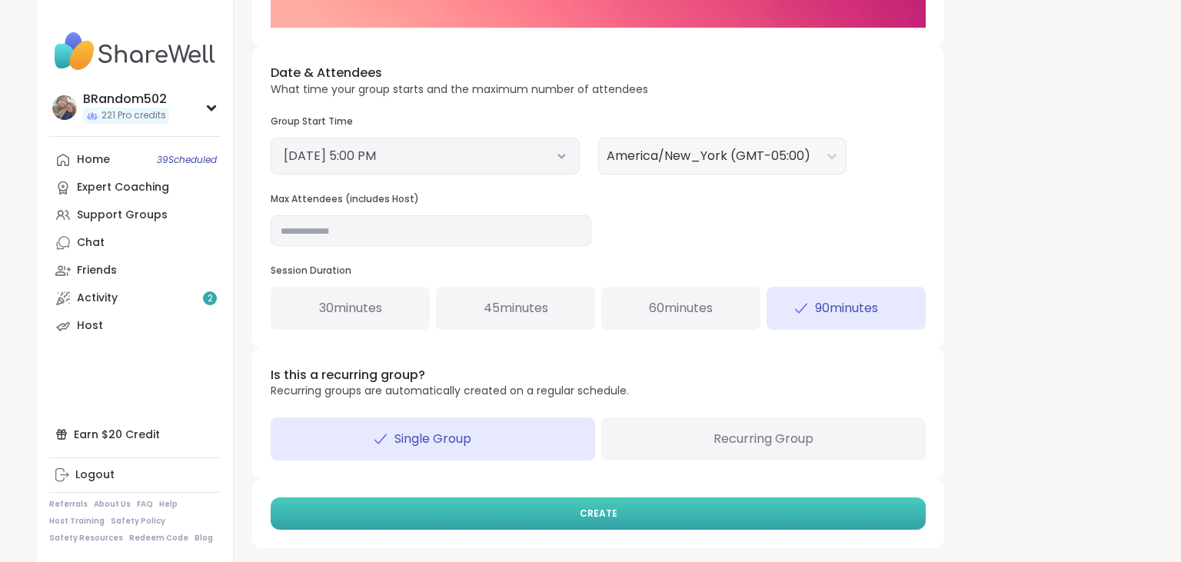
click at [541, 504] on button "CREATE" at bounding box center [598, 513] width 655 height 32
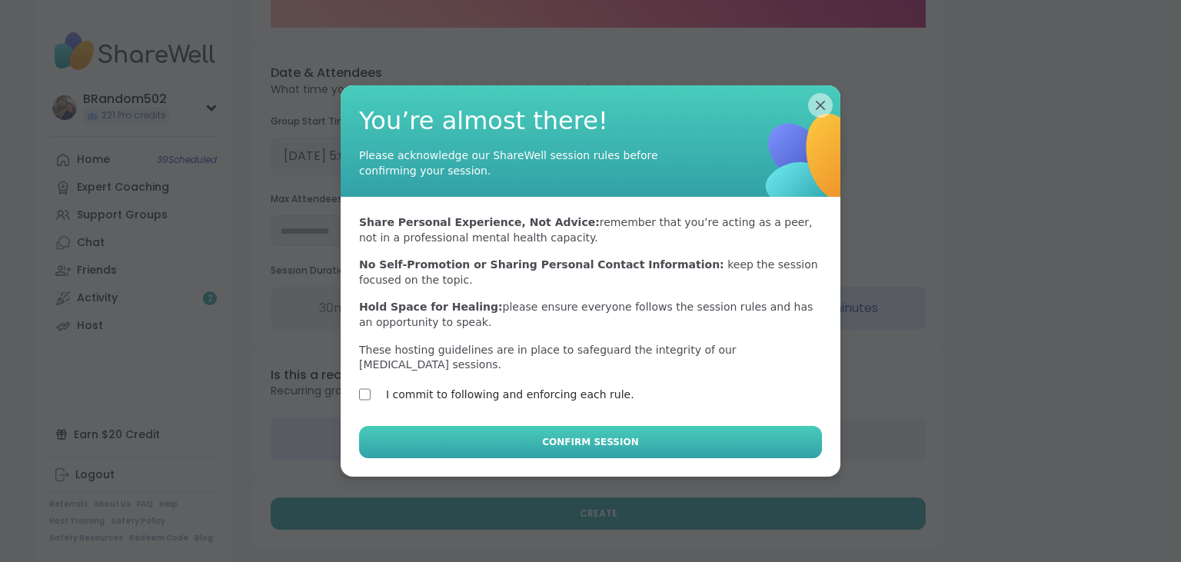
click at [435, 441] on button "Confirm Session" at bounding box center [590, 442] width 463 height 32
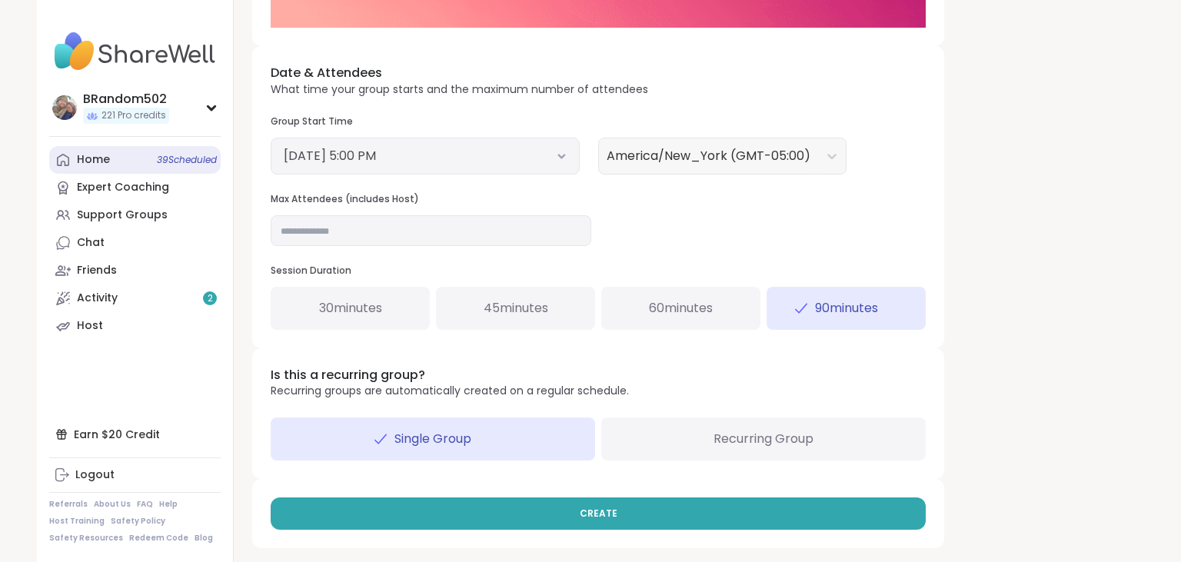
click at [113, 164] on link "Home 39 Scheduled" at bounding box center [134, 160] width 171 height 28
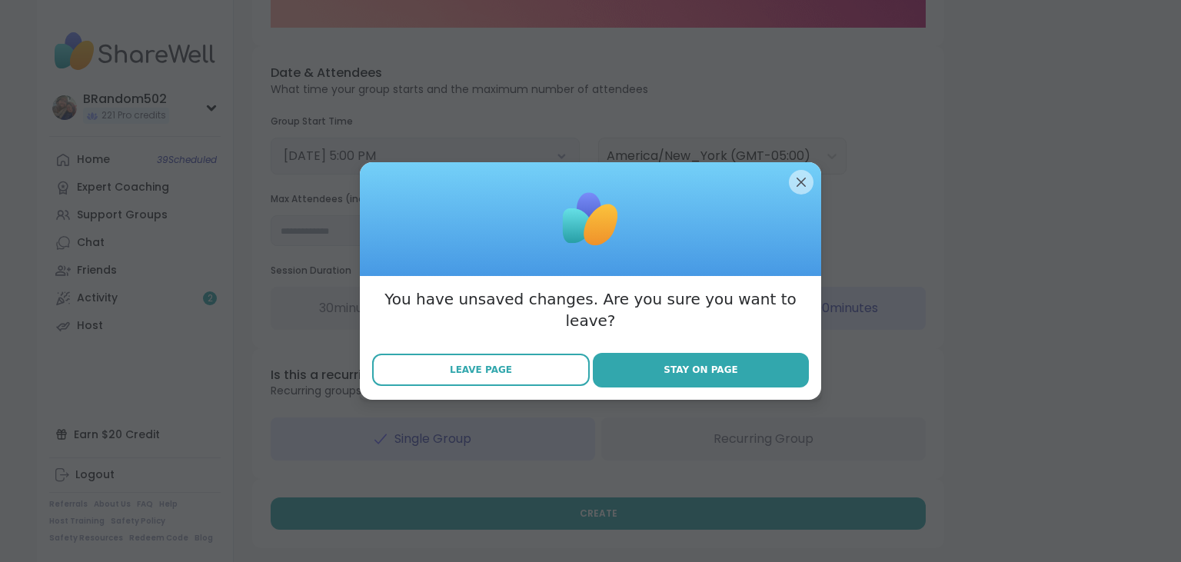
click at [511, 371] on button "Leave Page" at bounding box center [481, 370] width 218 height 32
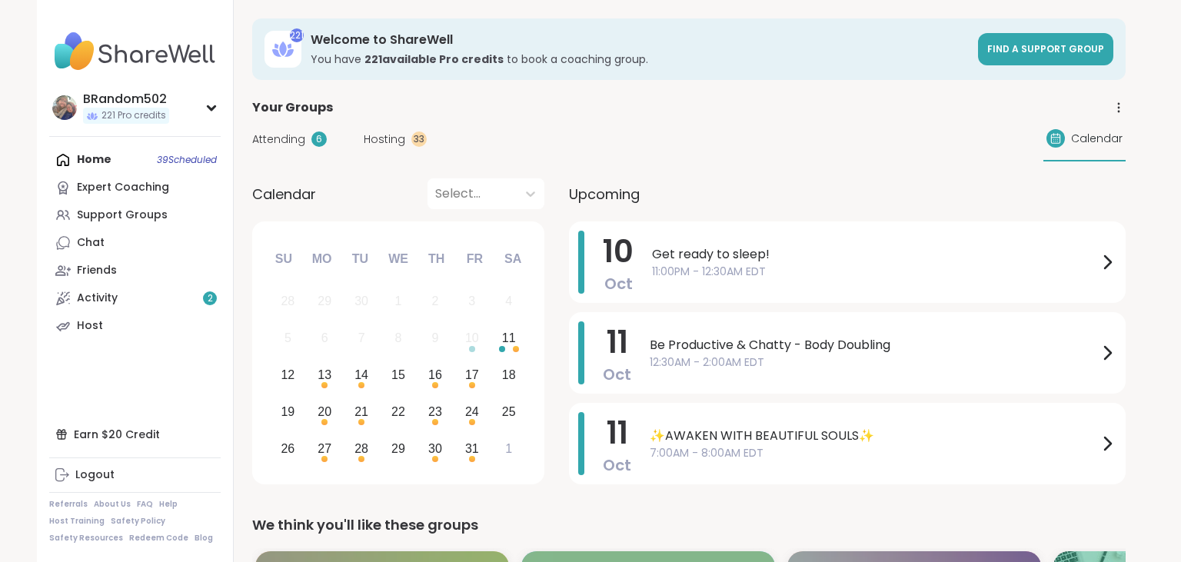
click at [407, 140] on div "Hosting 33" at bounding box center [395, 139] width 63 height 16
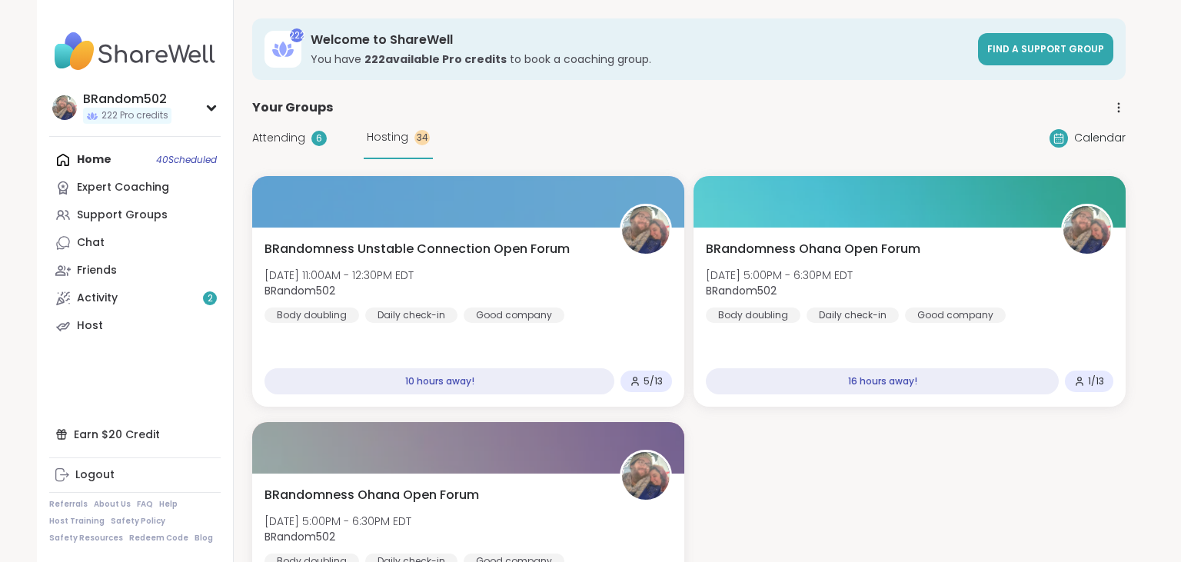
click at [1118, 103] on icon at bounding box center [1119, 108] width 14 height 14
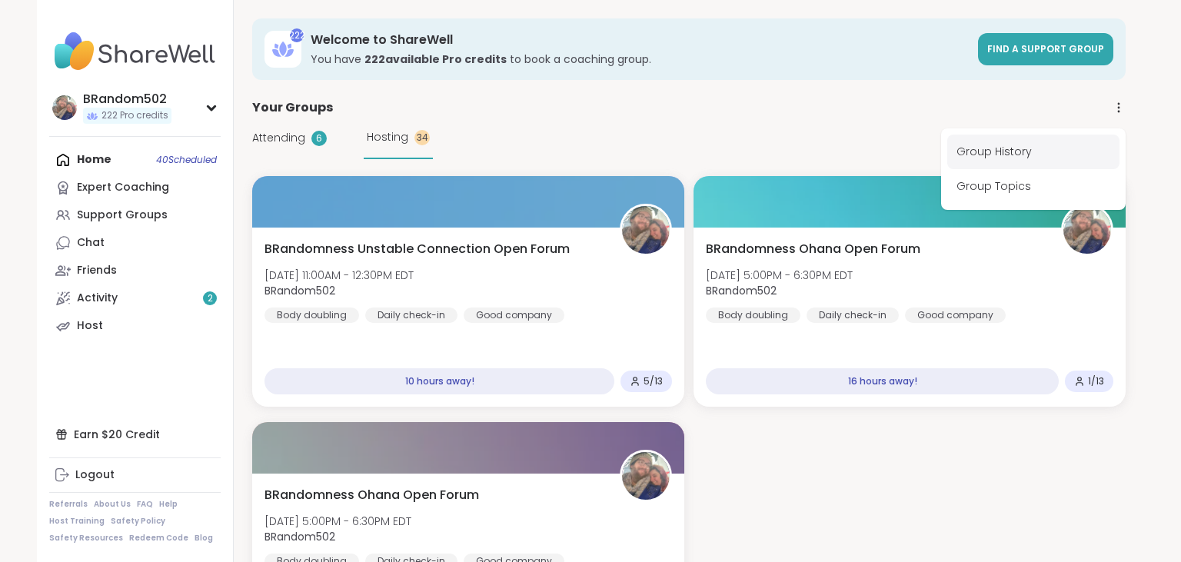
click at [1009, 154] on link "Group History" at bounding box center [1033, 152] width 172 height 35
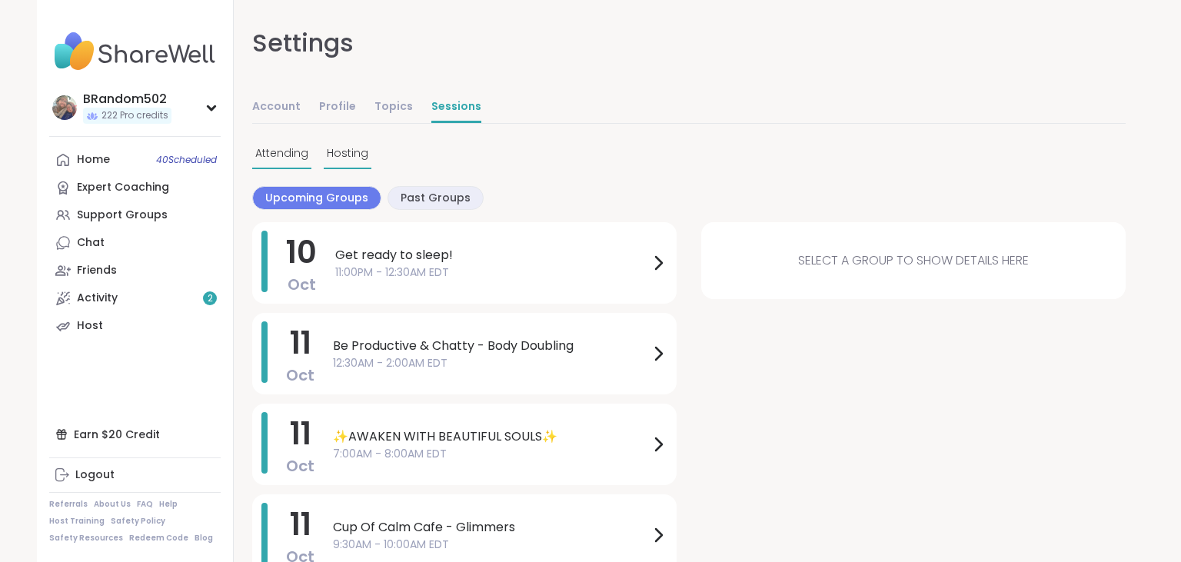
click at [351, 151] on span "Hosting" at bounding box center [348, 153] width 42 height 16
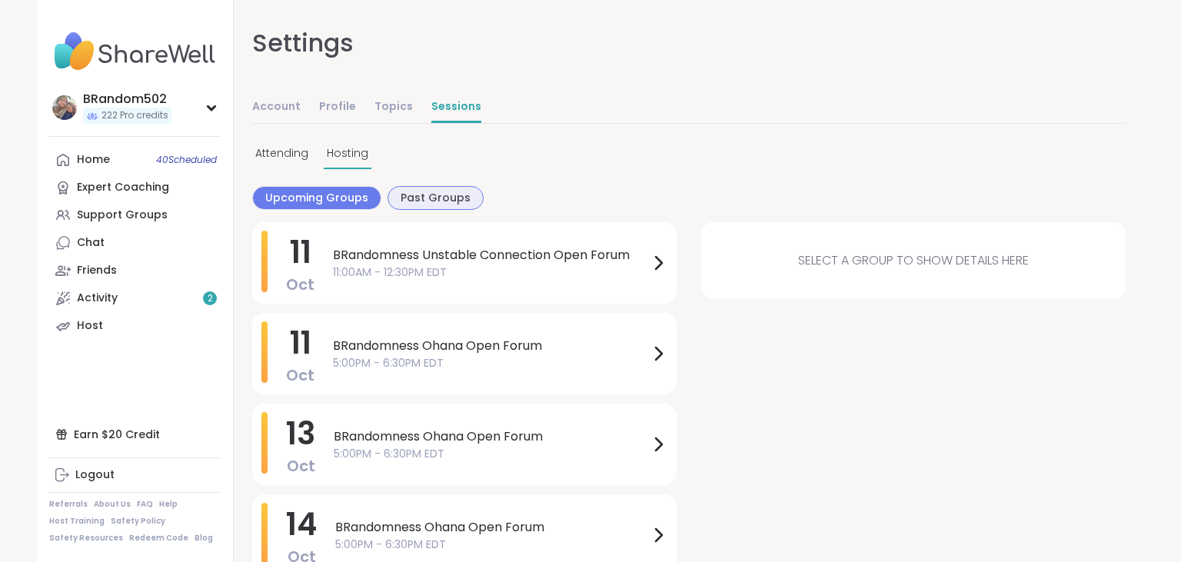
click at [438, 203] on span "Past Groups" at bounding box center [436, 198] width 70 height 16
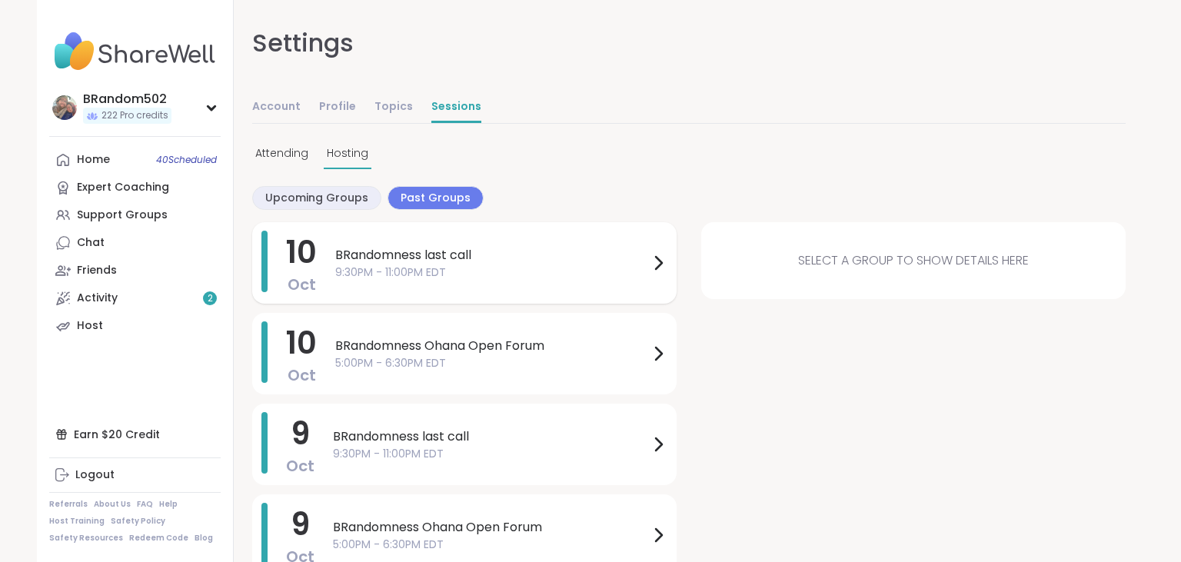
click at [434, 261] on span "BRandomness last call" at bounding box center [492, 255] width 314 height 18
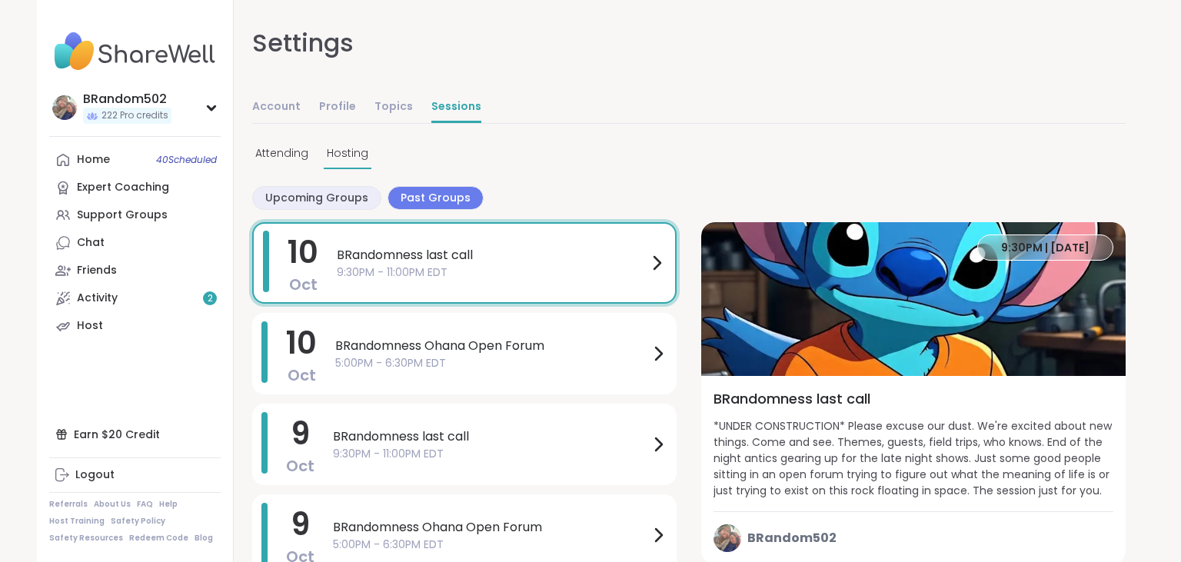
click at [1023, 243] on span "9:30PM | Oct 10" at bounding box center [1045, 247] width 88 height 15
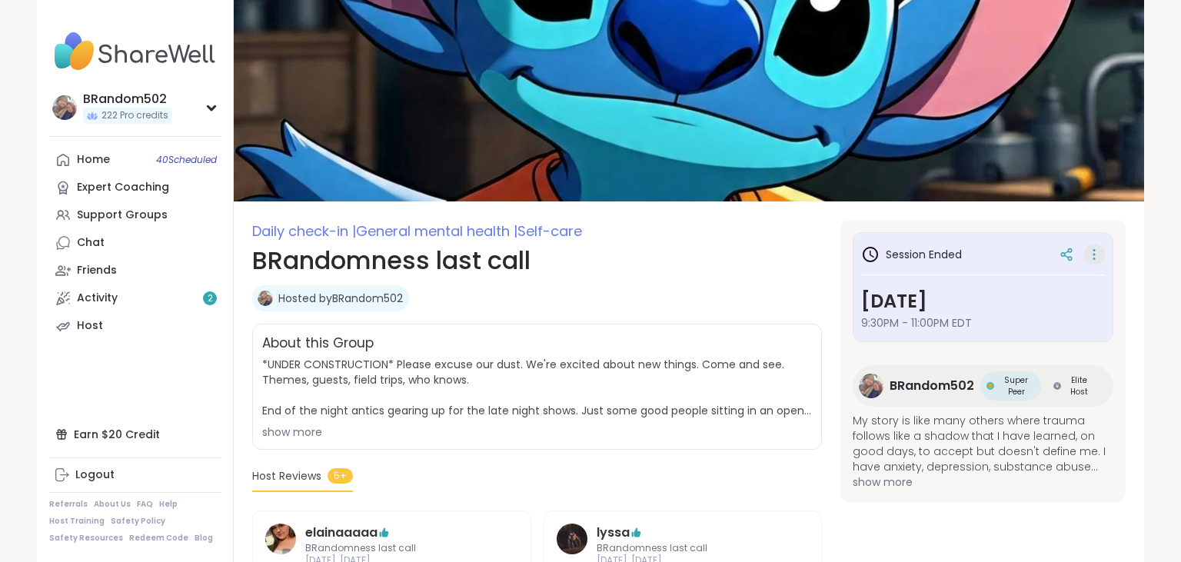
click at [1095, 256] on icon at bounding box center [1093, 255] width 15 height 22
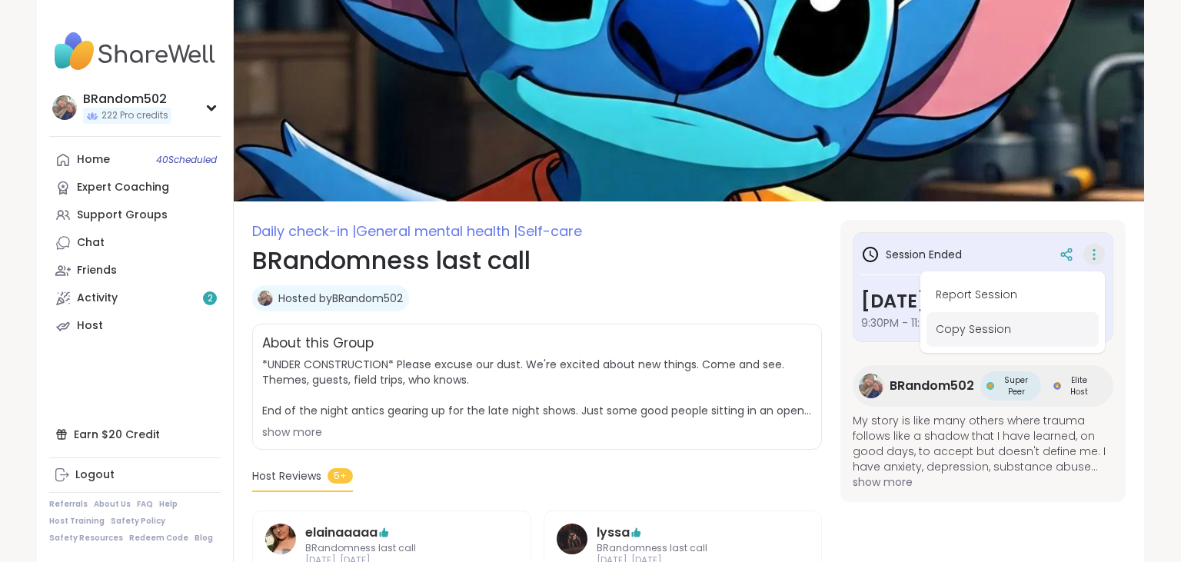
click at [993, 341] on button "Copy Session" at bounding box center [1012, 329] width 172 height 35
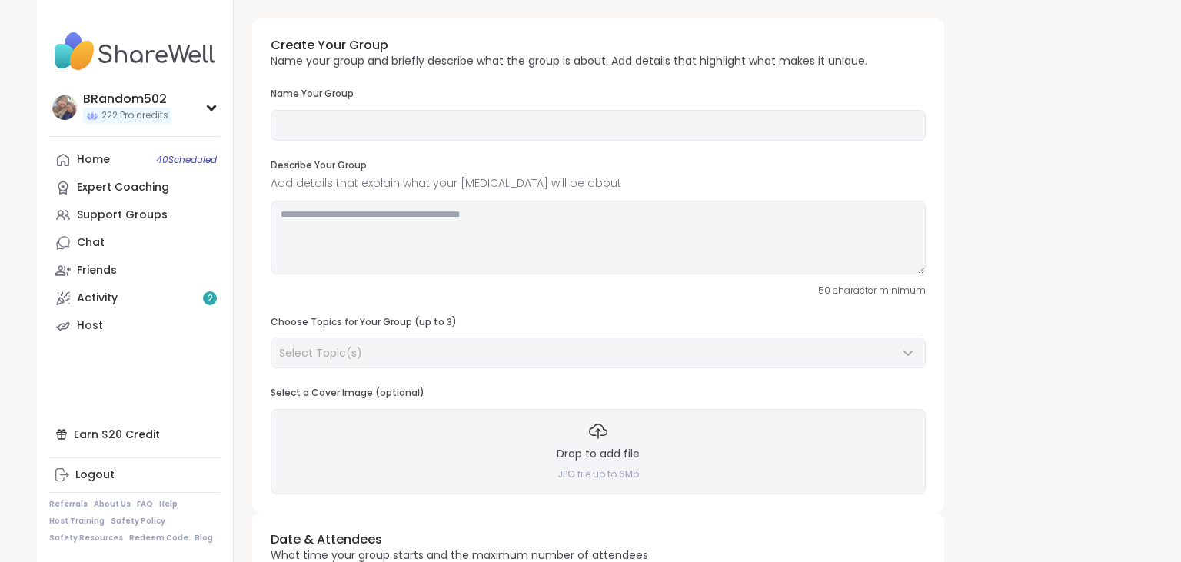
type input "**********"
type textarea "**********"
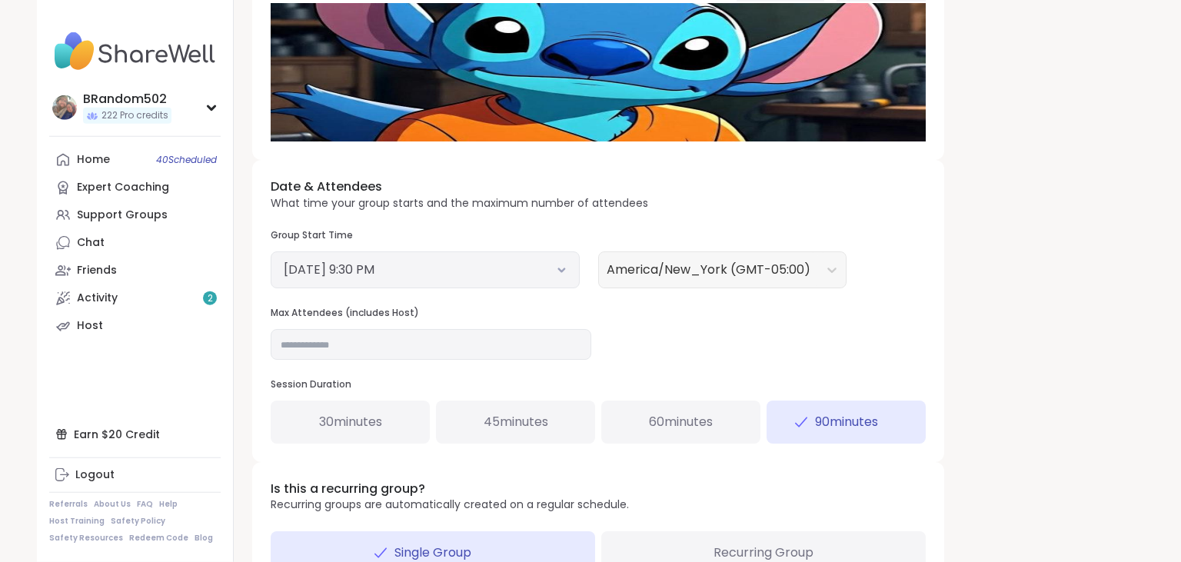
scroll to position [409, 0]
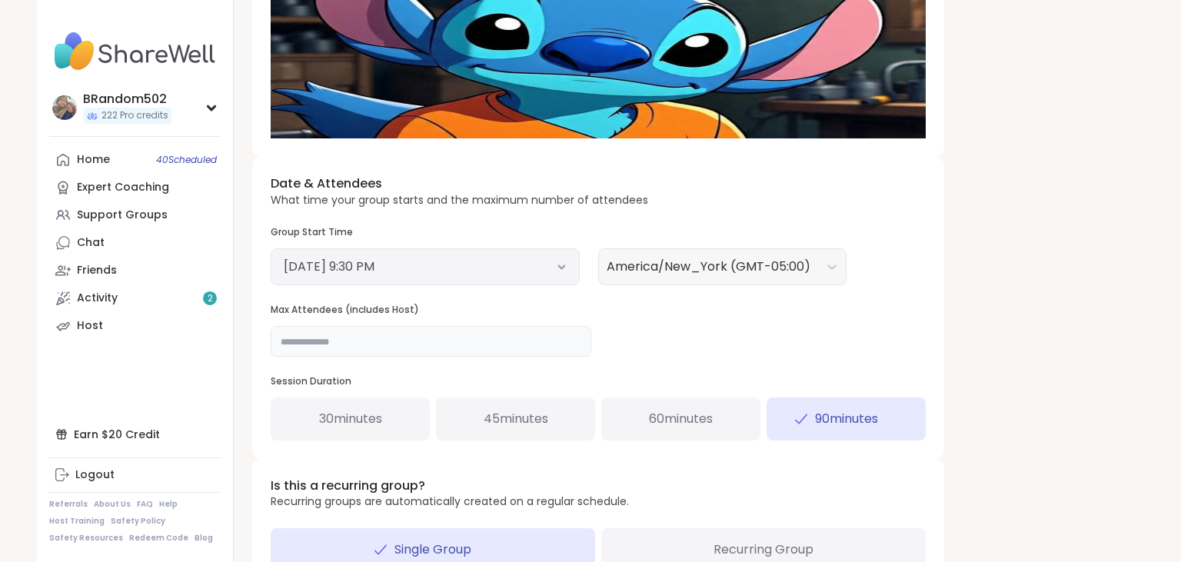
click at [341, 337] on input "**" at bounding box center [431, 341] width 321 height 31
type input "**"
click at [564, 266] on icon at bounding box center [561, 267] width 5 height 3
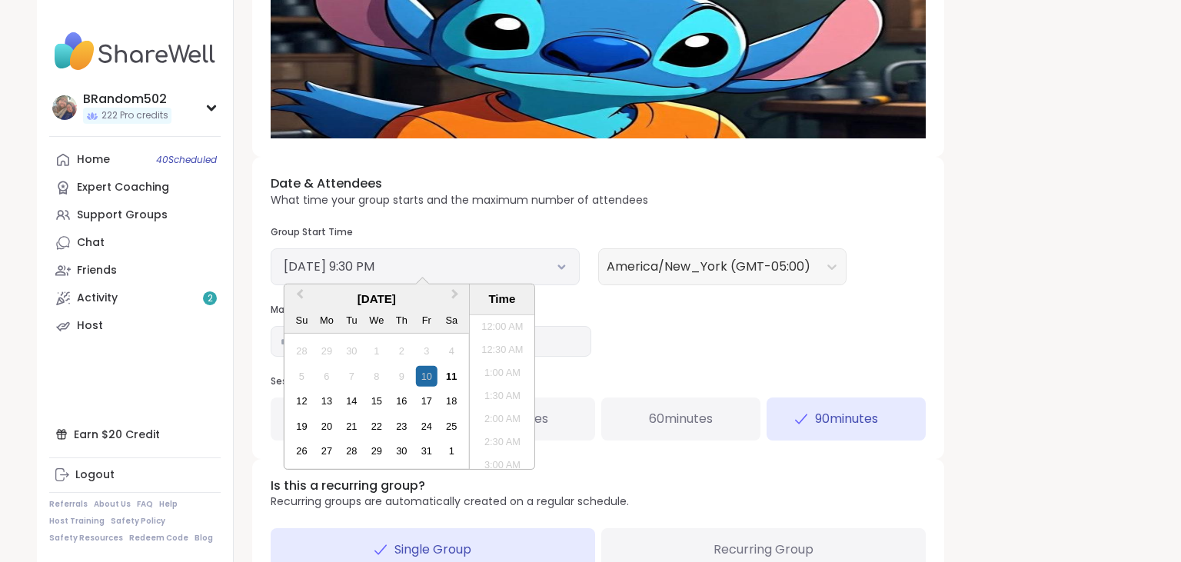
scroll to position [926, 0]
click at [454, 374] on div "11" at bounding box center [451, 376] width 21 height 21
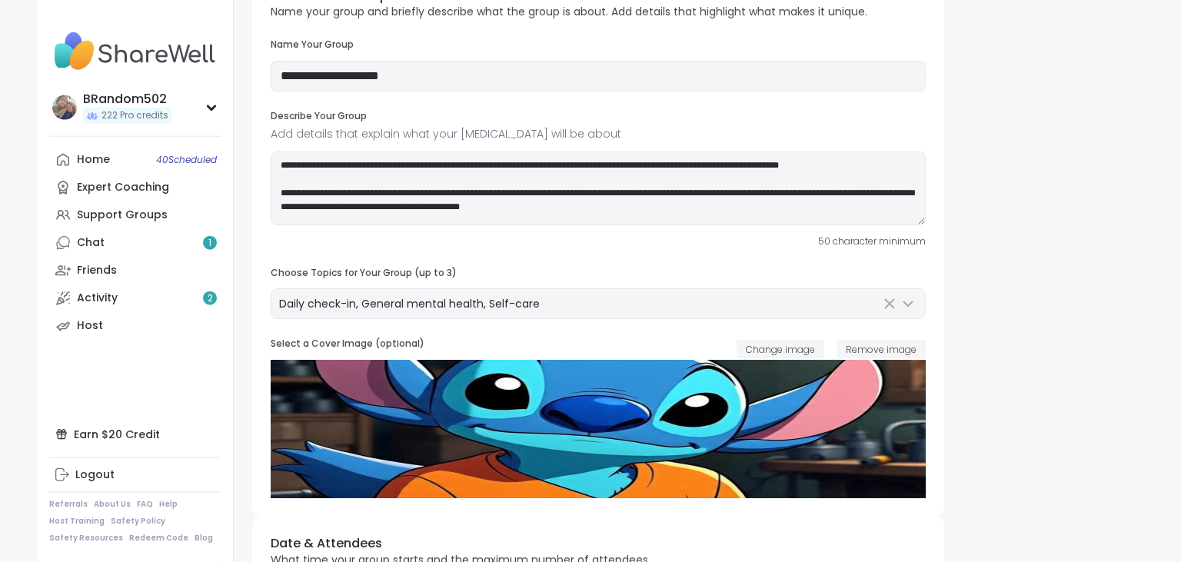
scroll to position [0, 0]
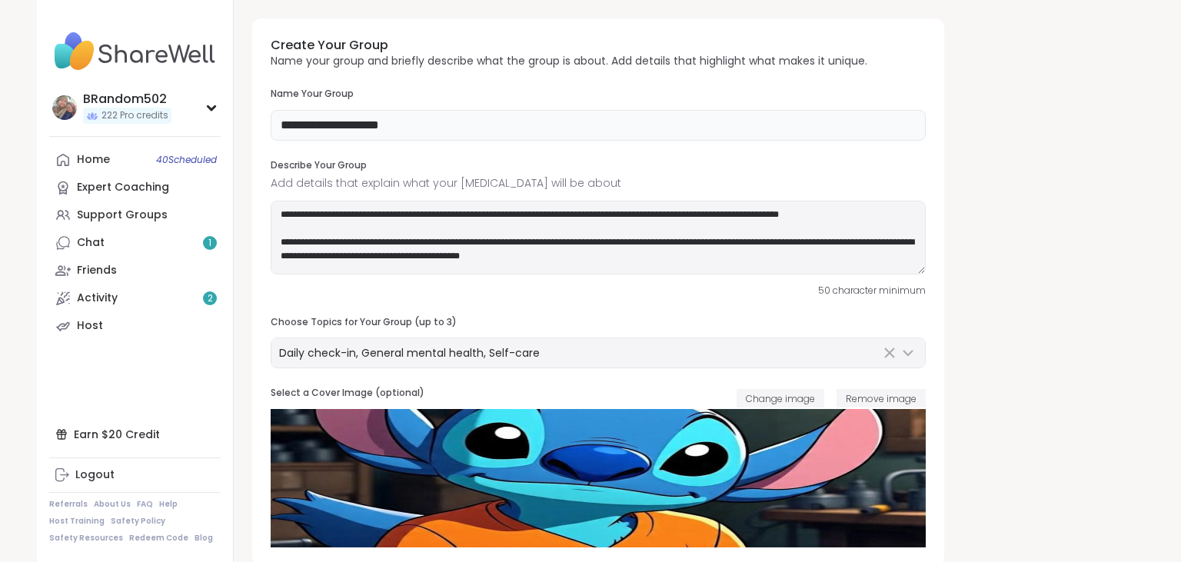
click at [443, 123] on input "**********" at bounding box center [598, 125] width 655 height 31
type input "**********"
click at [884, 400] on span "Remove image" at bounding box center [881, 398] width 71 height 13
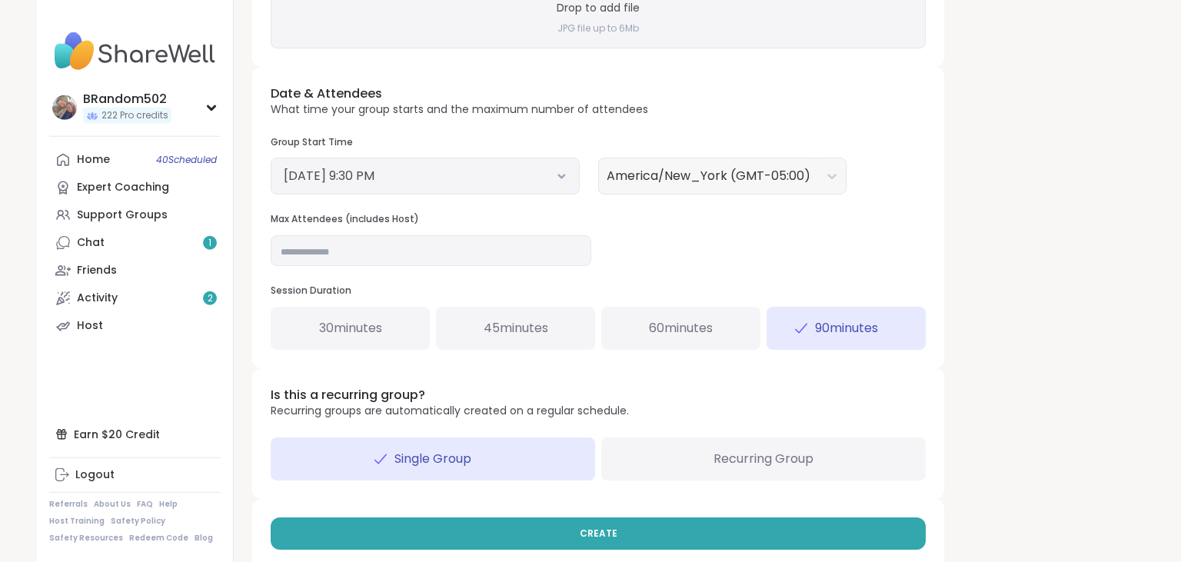
scroll to position [467, 0]
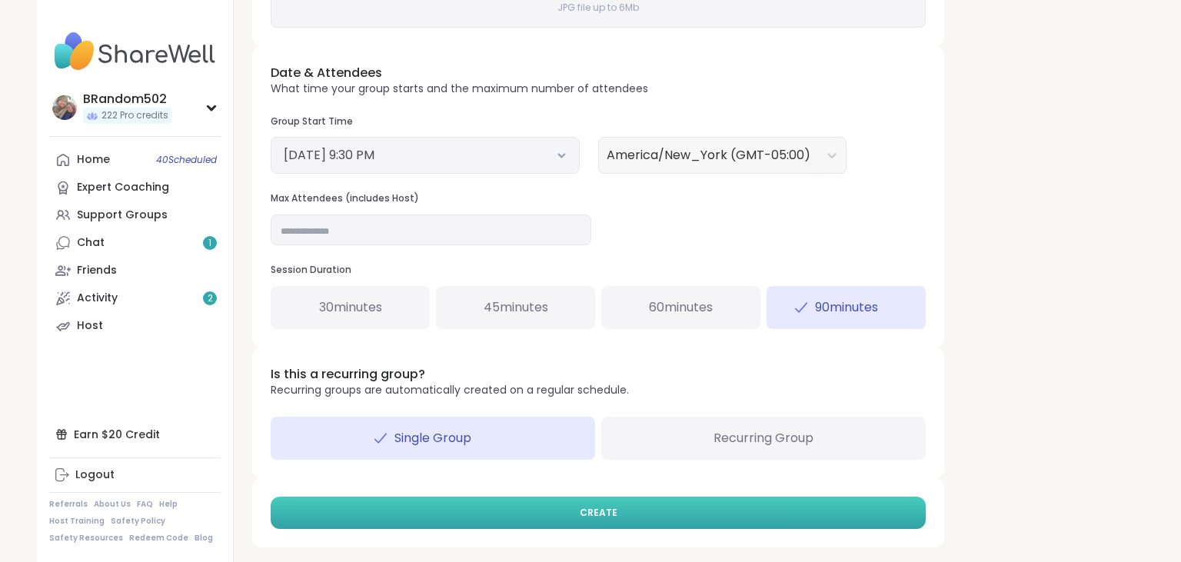
click at [715, 517] on button "CREATE" at bounding box center [598, 513] width 655 height 32
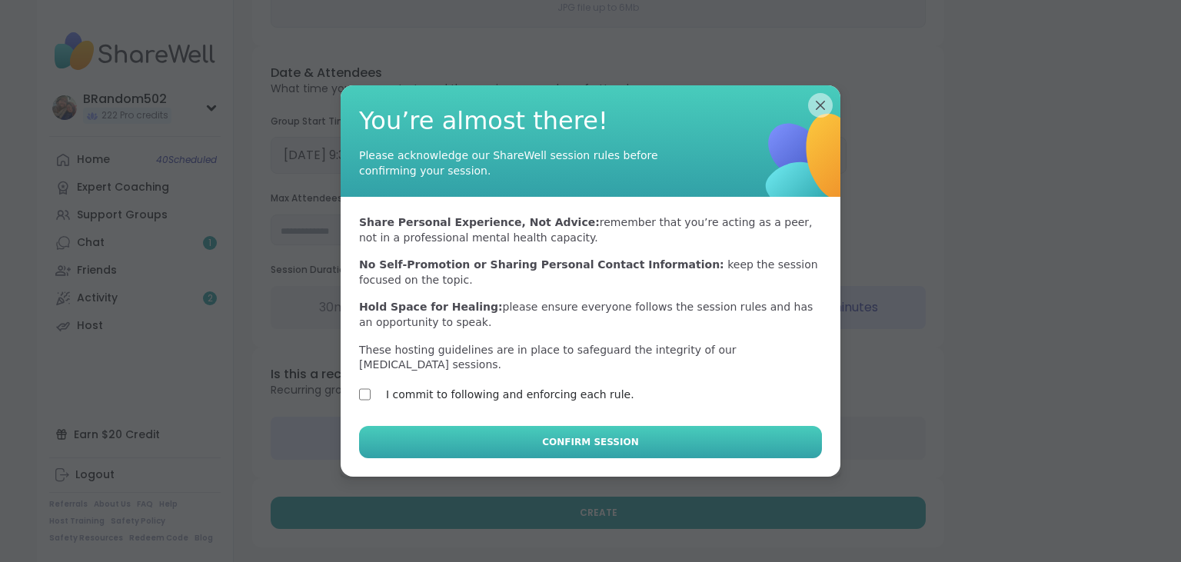
click at [408, 426] on button "Confirm Session" at bounding box center [590, 442] width 463 height 32
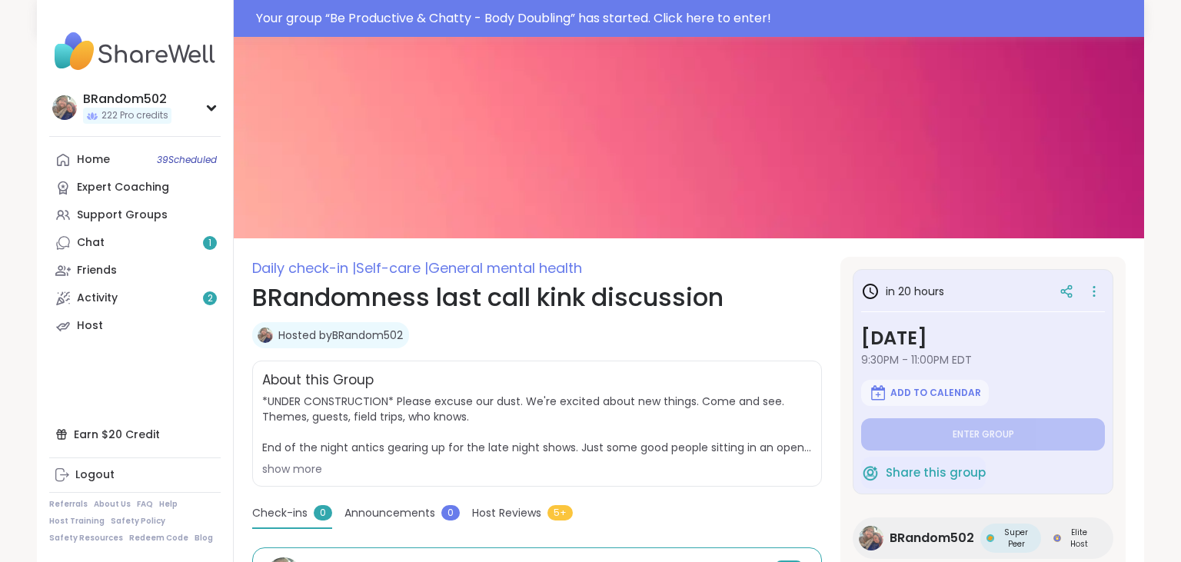
type textarea "*"
click at [121, 245] on link "Chat 1" at bounding box center [134, 243] width 171 height 28
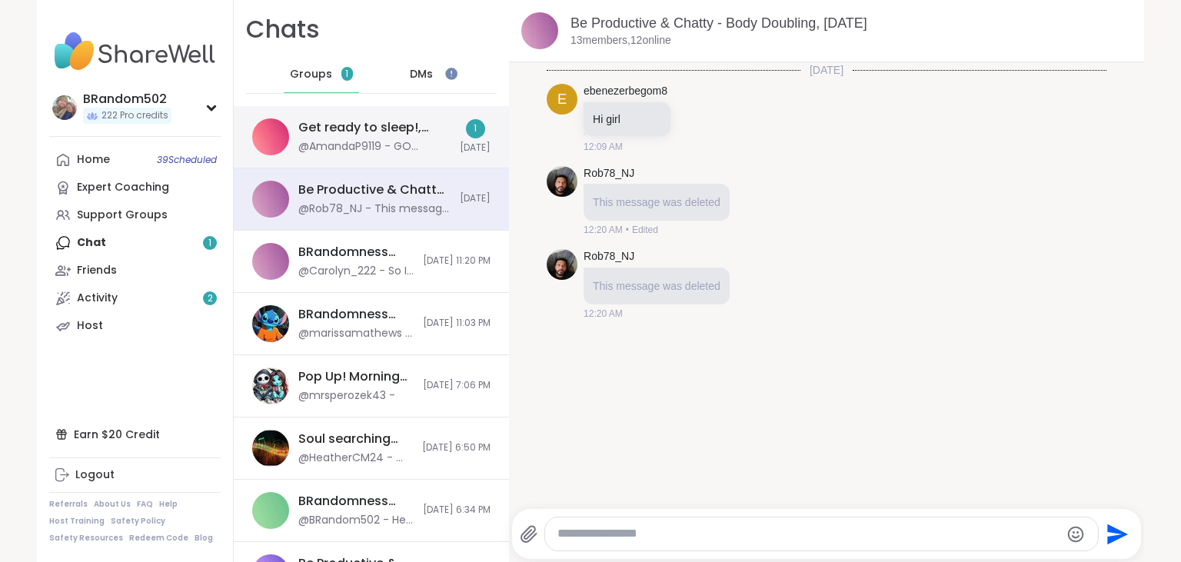
click at [401, 134] on div "Get ready to sleep!, [DATE]" at bounding box center [374, 127] width 152 height 17
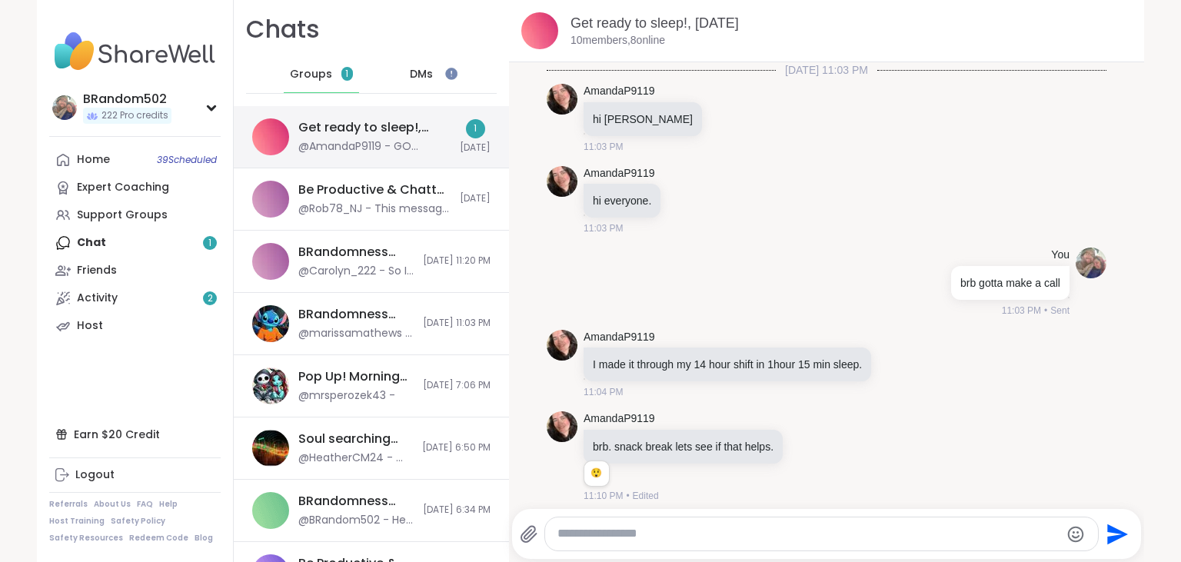
scroll to position [1535, 0]
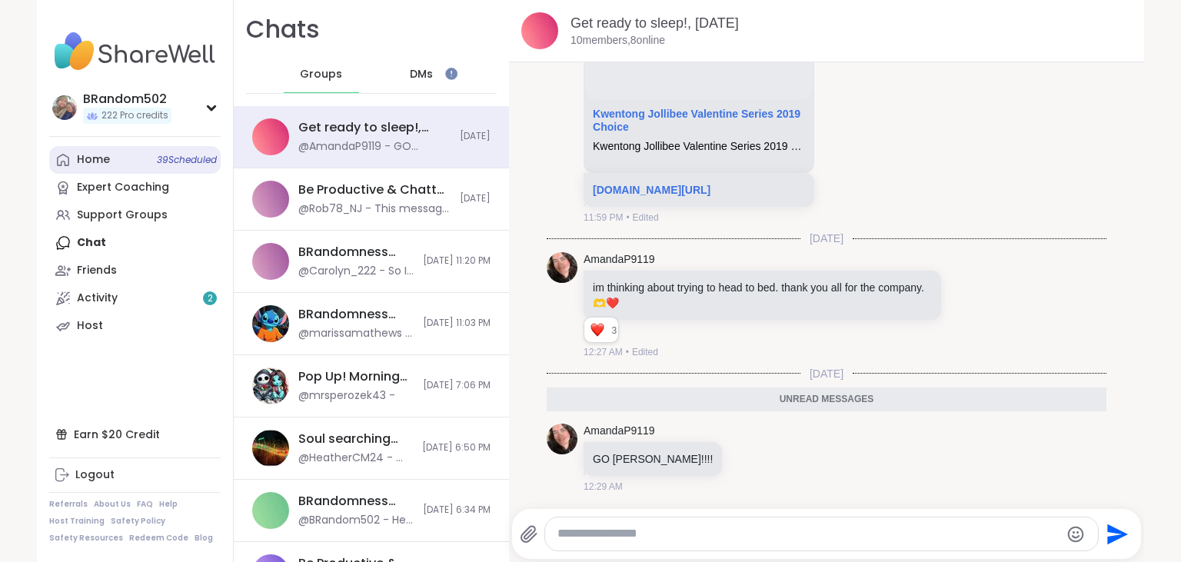
click at [134, 162] on link "Home 39 Scheduled" at bounding box center [134, 160] width 171 height 28
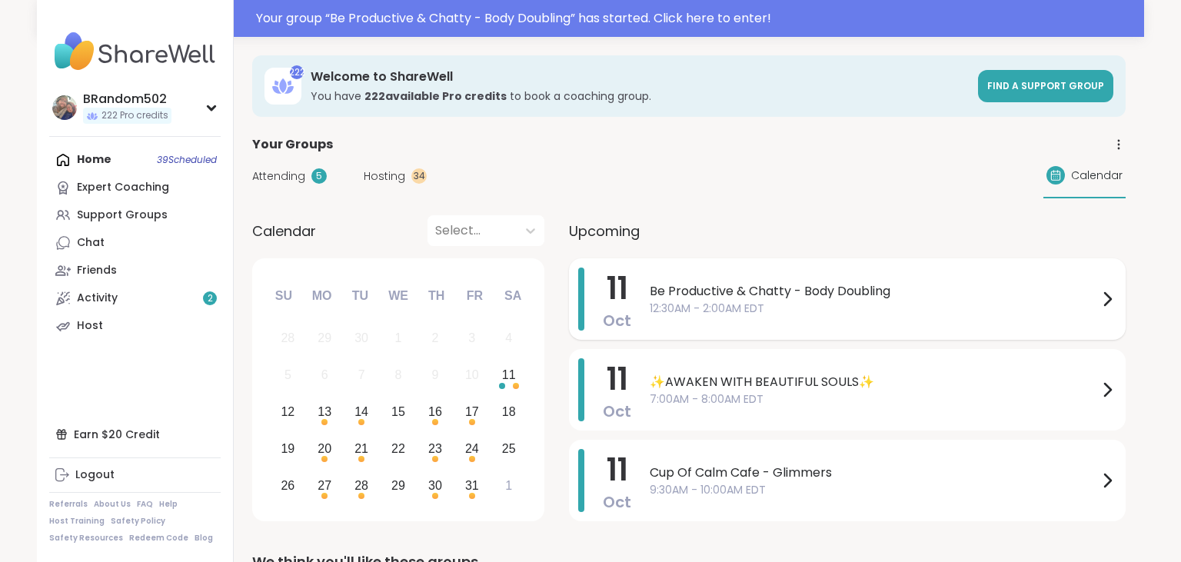
click at [697, 301] on span "12:30AM - 2:00AM EDT" at bounding box center [874, 309] width 448 height 16
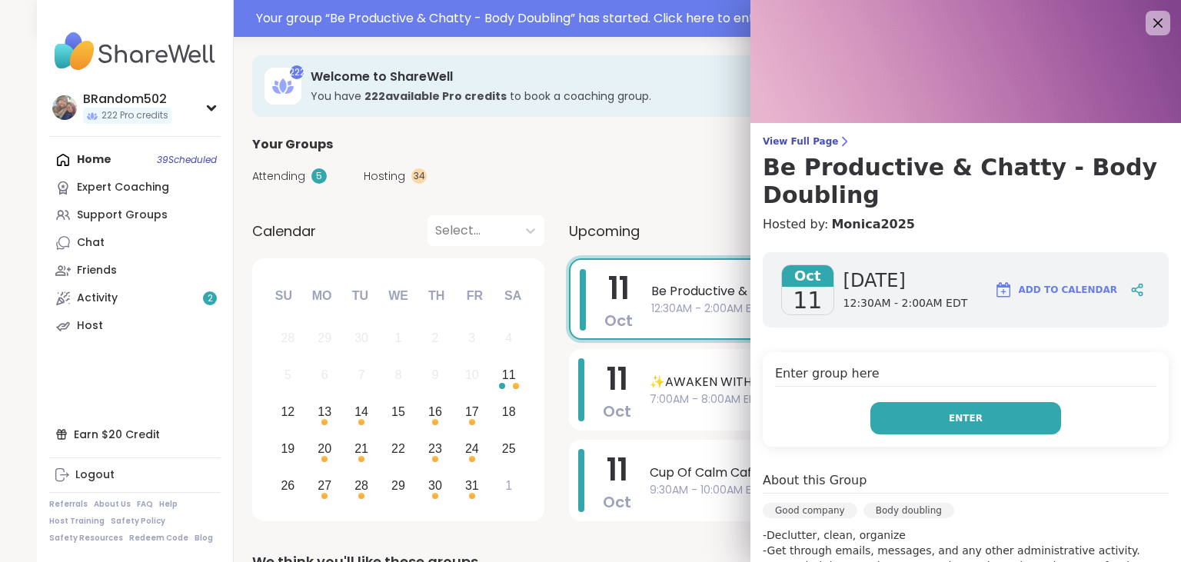
click at [912, 414] on button "Enter" at bounding box center [965, 418] width 191 height 32
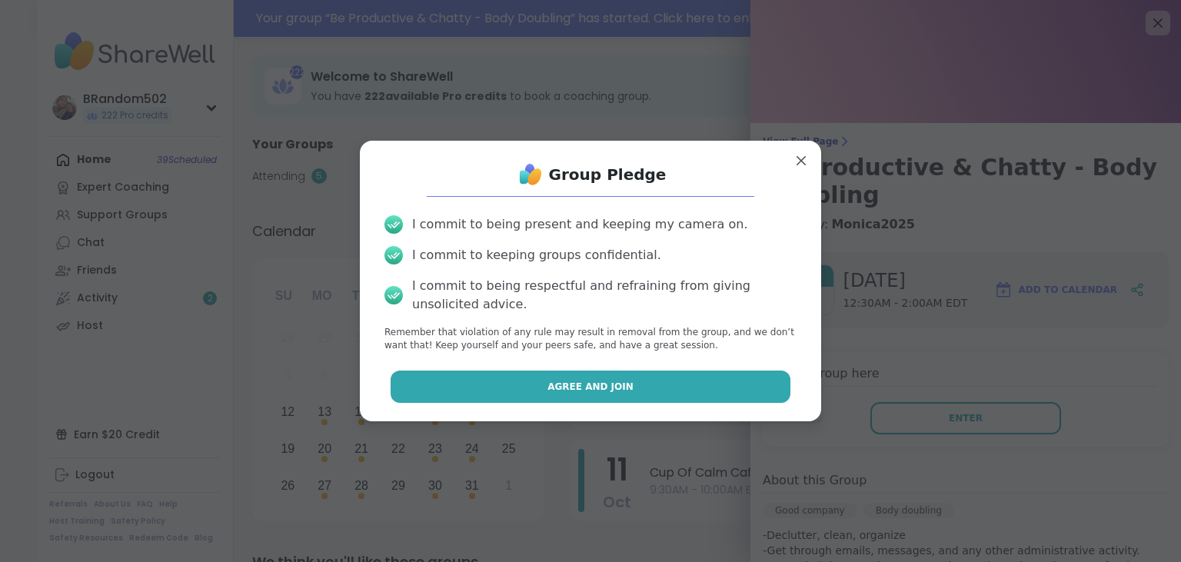
click at [584, 386] on span "Agree and Join" at bounding box center [590, 387] width 86 height 14
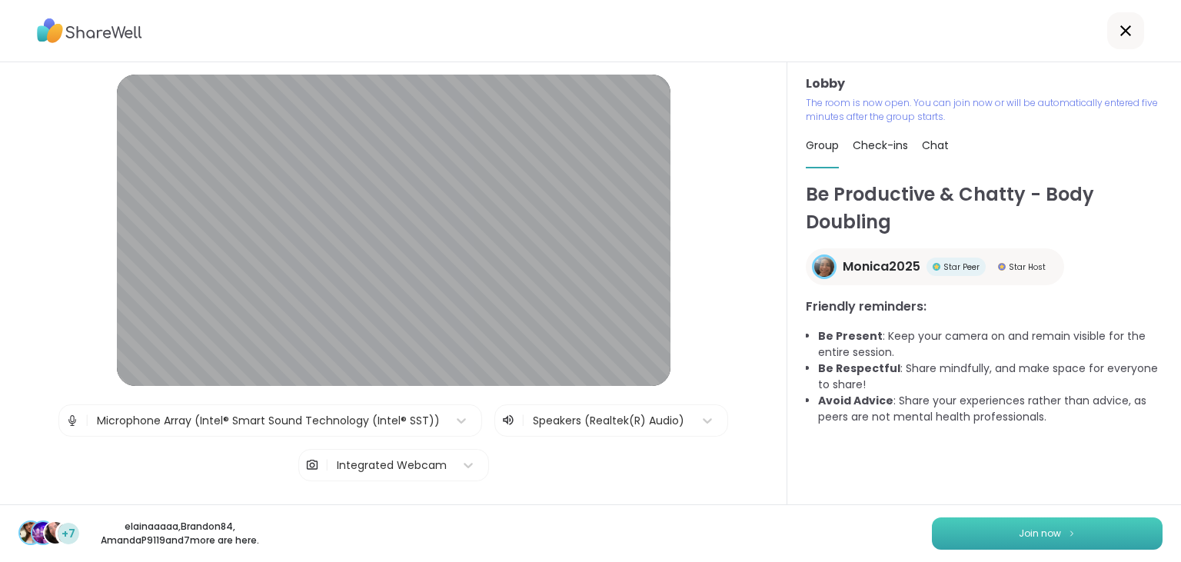
click at [963, 523] on button "Join now" at bounding box center [1047, 533] width 231 height 32
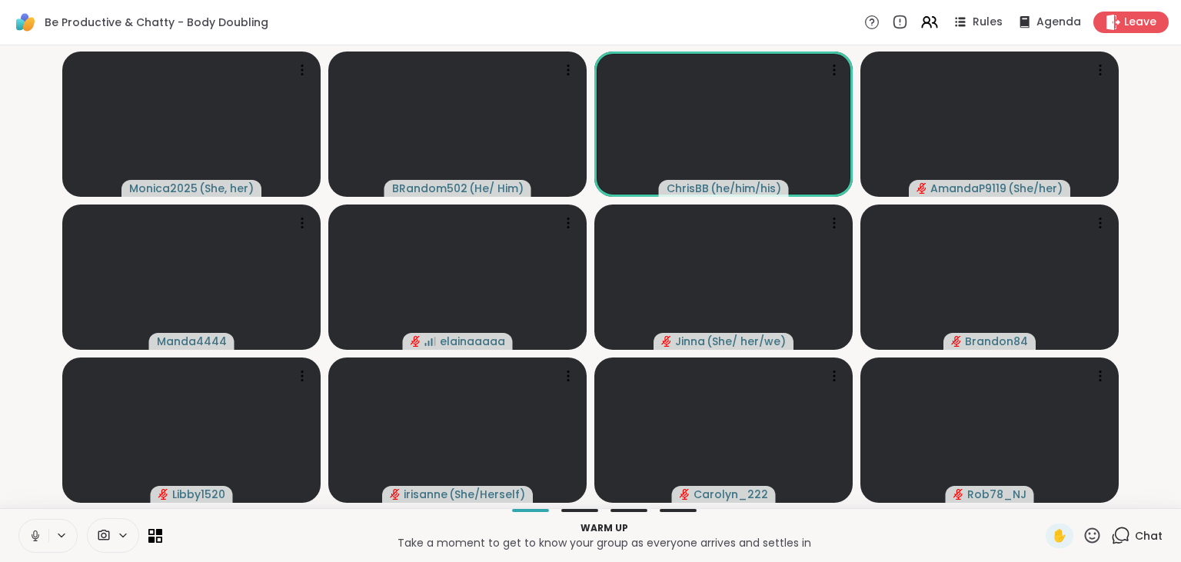
click at [29, 527] on button at bounding box center [33, 536] width 29 height 32
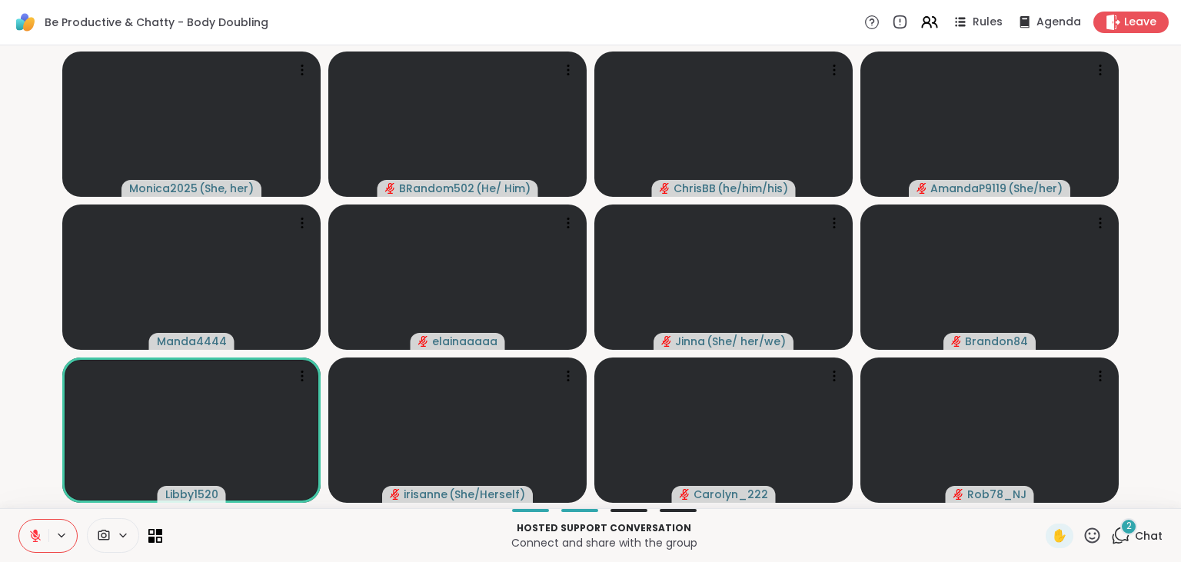
click at [36, 532] on icon at bounding box center [35, 532] width 5 height 6
click at [37, 527] on button at bounding box center [33, 536] width 29 height 32
click at [1129, 530] on span "2" at bounding box center [1128, 526] width 5 height 13
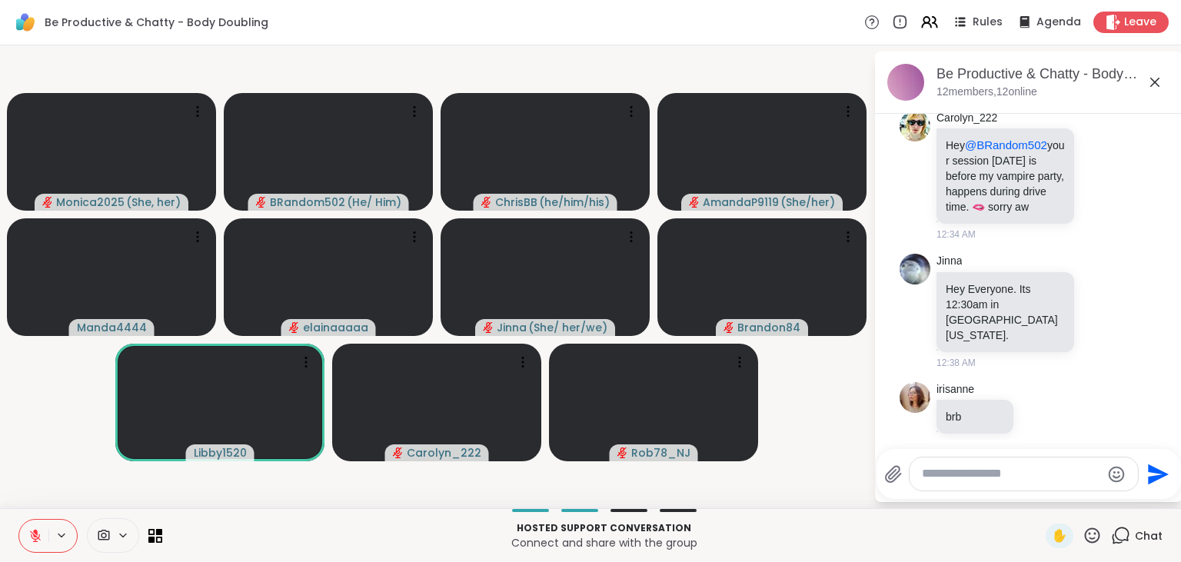
scroll to position [463, 0]
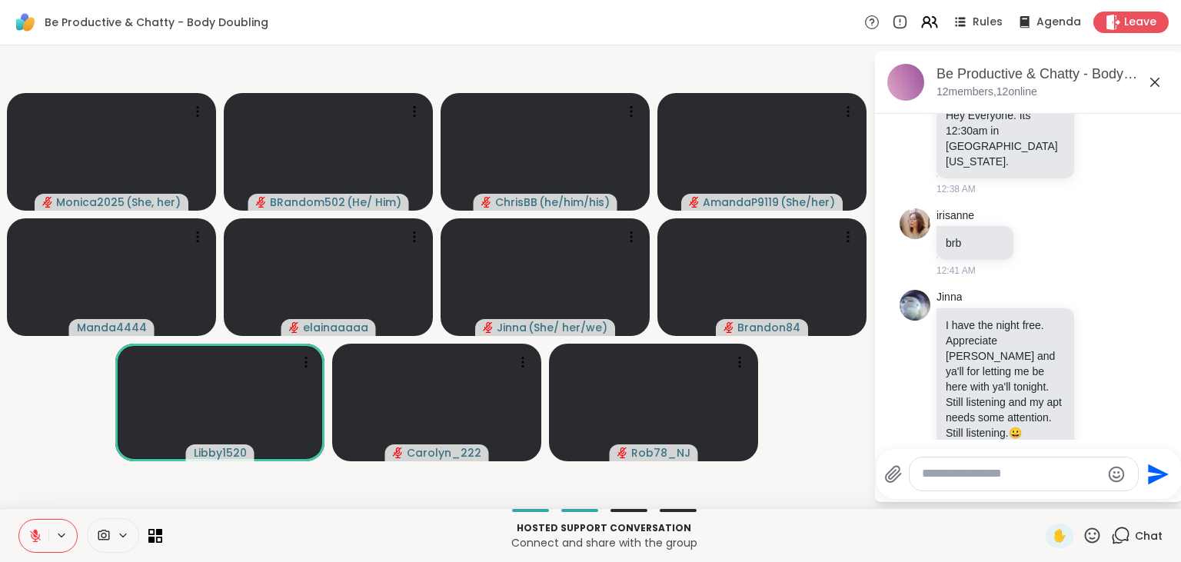
click at [32, 529] on icon at bounding box center [35, 536] width 14 height 14
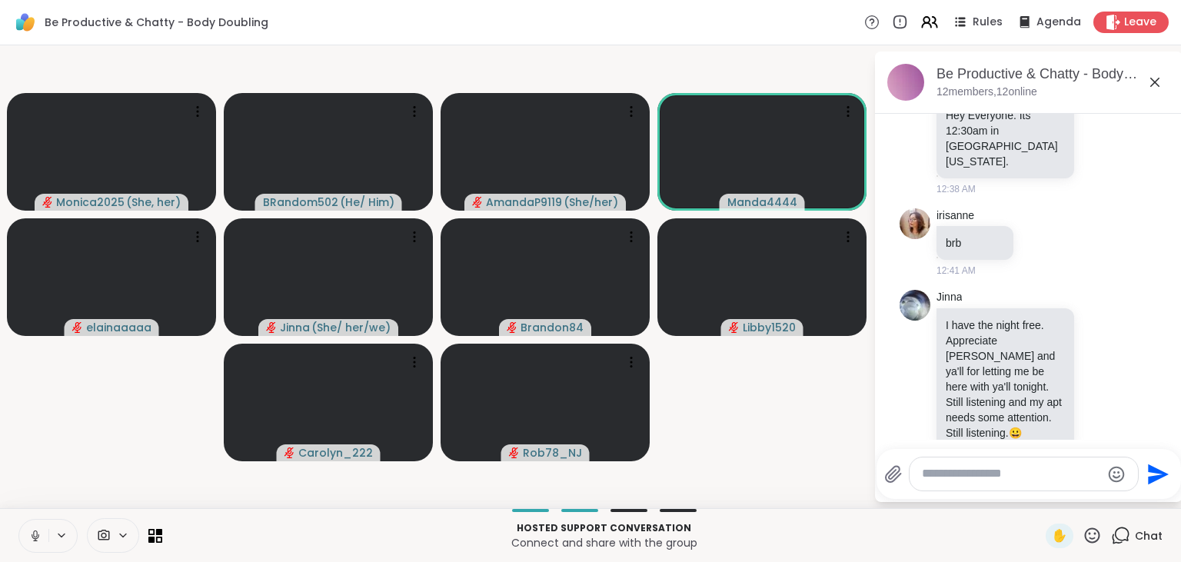
click at [32, 529] on icon at bounding box center [35, 536] width 14 height 14
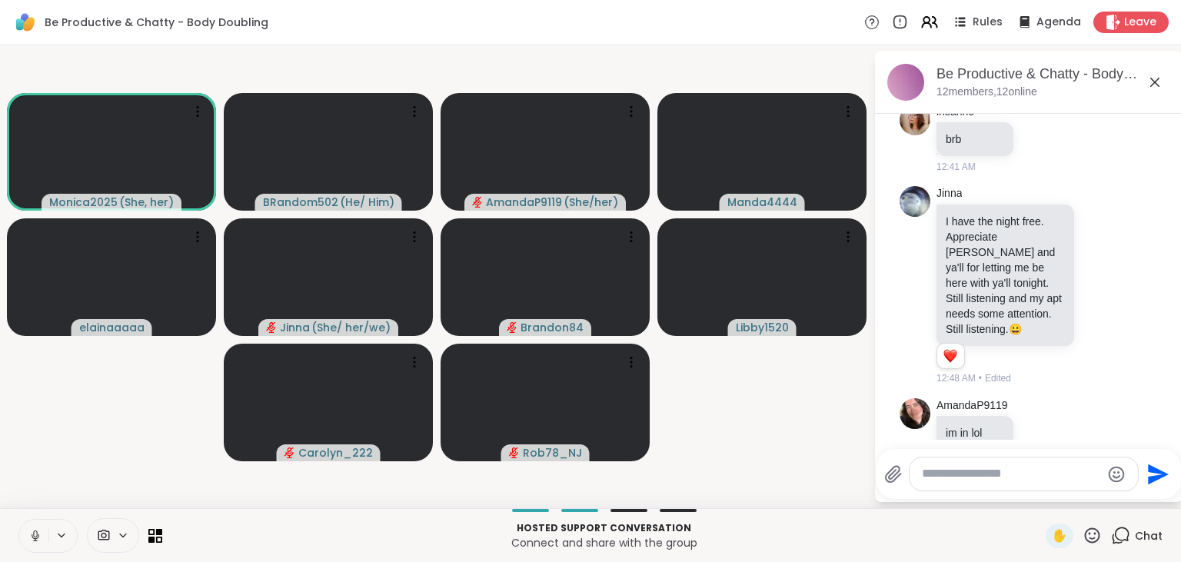
scroll to position [680, 0]
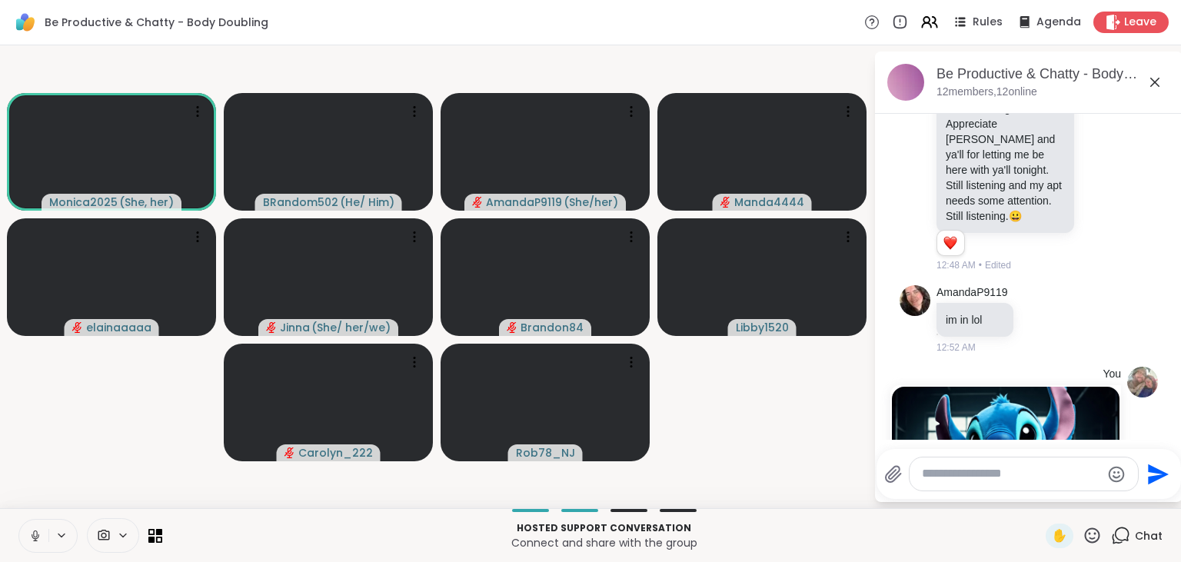
click at [1100, 536] on icon at bounding box center [1092, 534] width 15 height 15
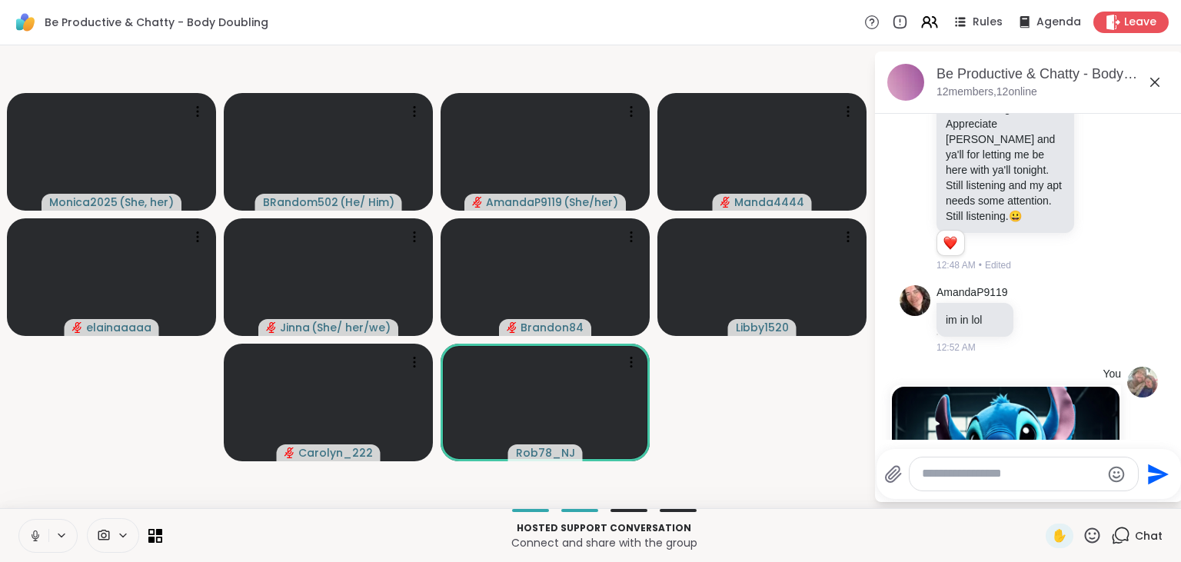
click at [1013, 538] on p "Connect and share with the group" at bounding box center [603, 542] width 865 height 15
click at [1121, 535] on icon at bounding box center [1120, 535] width 19 height 19
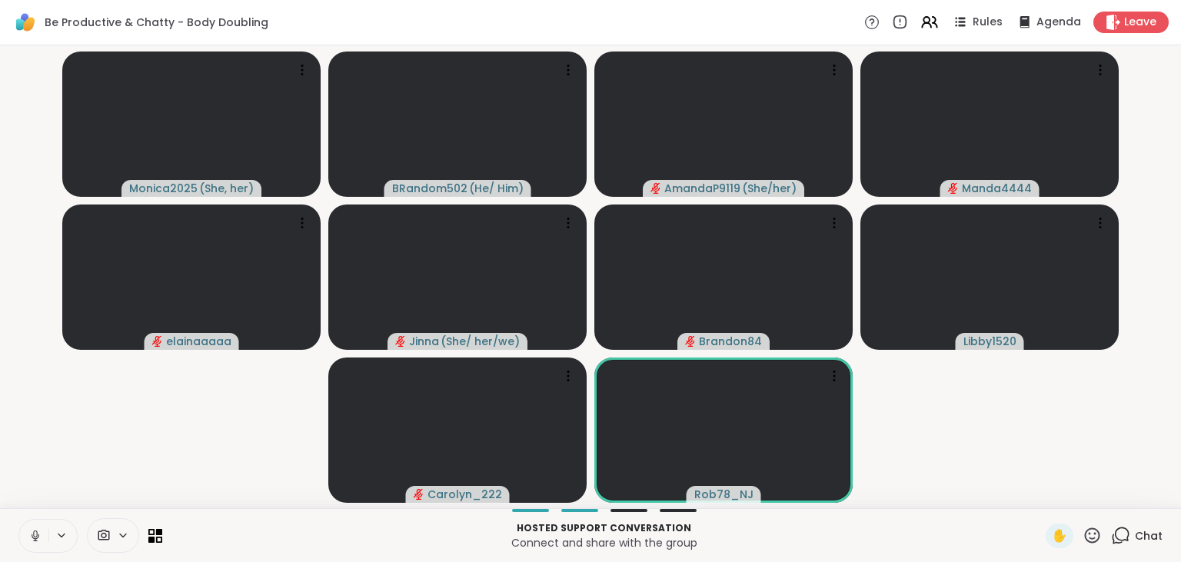
click at [1121, 535] on icon at bounding box center [1120, 535] width 19 height 19
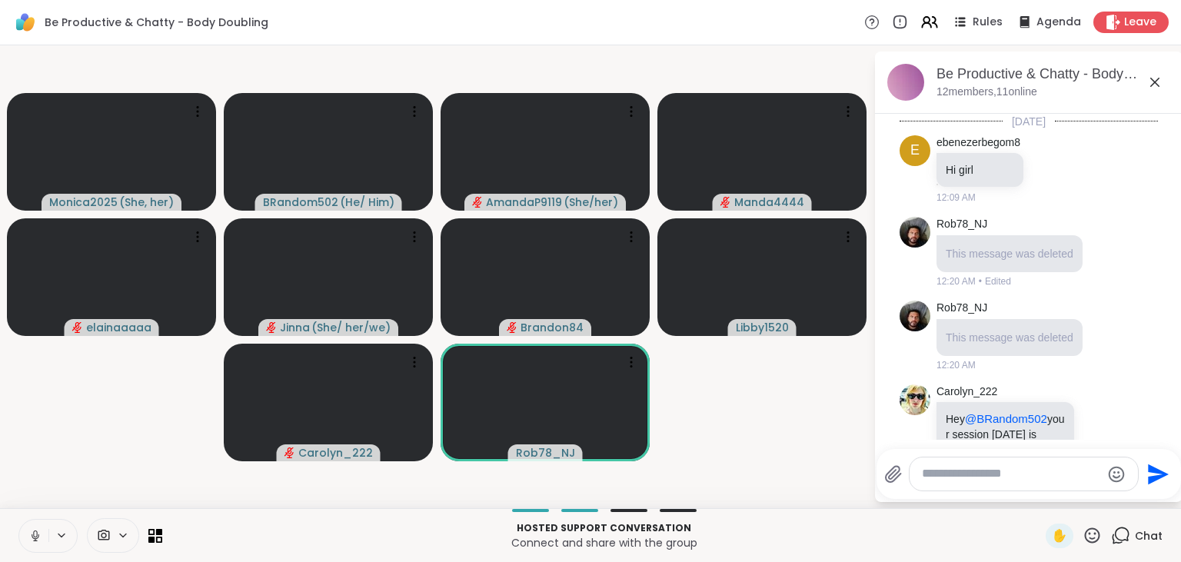
scroll to position [930, 0]
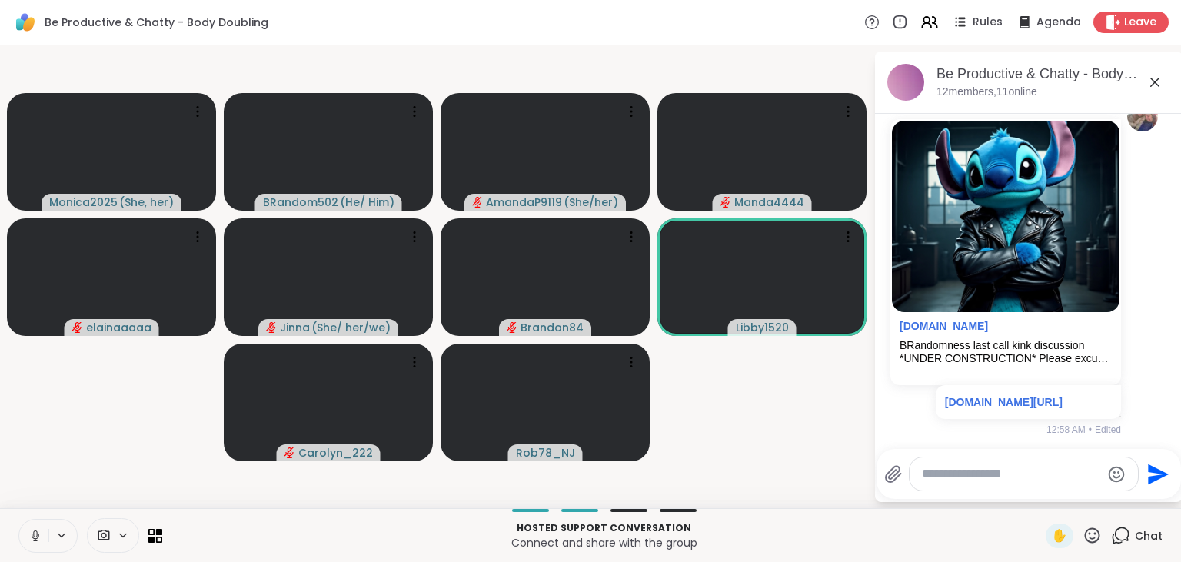
click at [33, 535] on icon at bounding box center [35, 533] width 4 height 7
click at [33, 535] on icon at bounding box center [35, 535] width 11 height 11
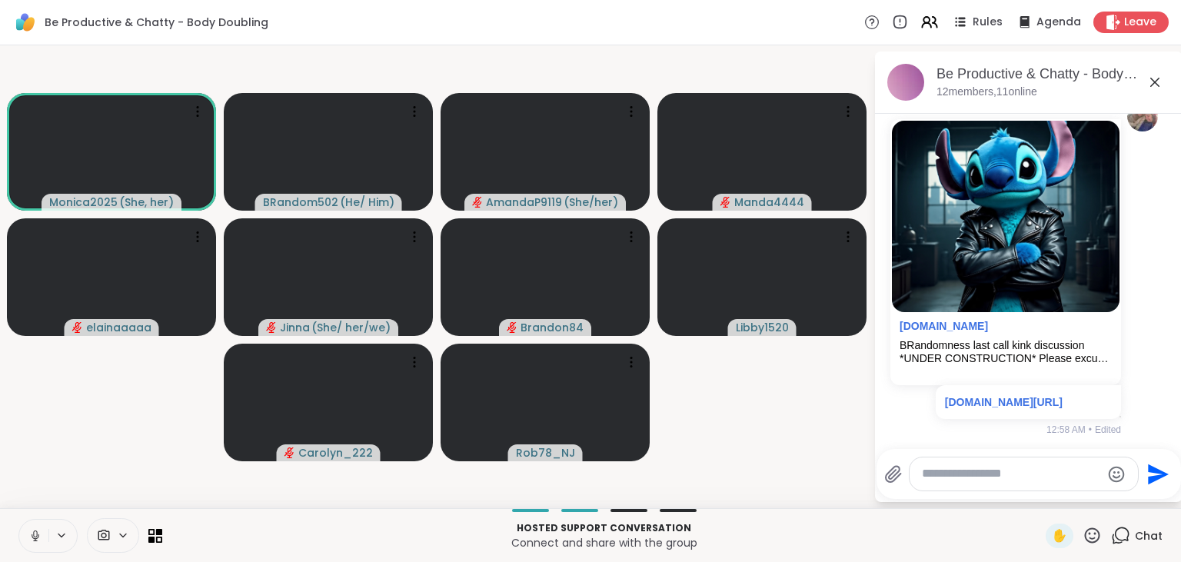
click at [26, 533] on button at bounding box center [33, 536] width 29 height 32
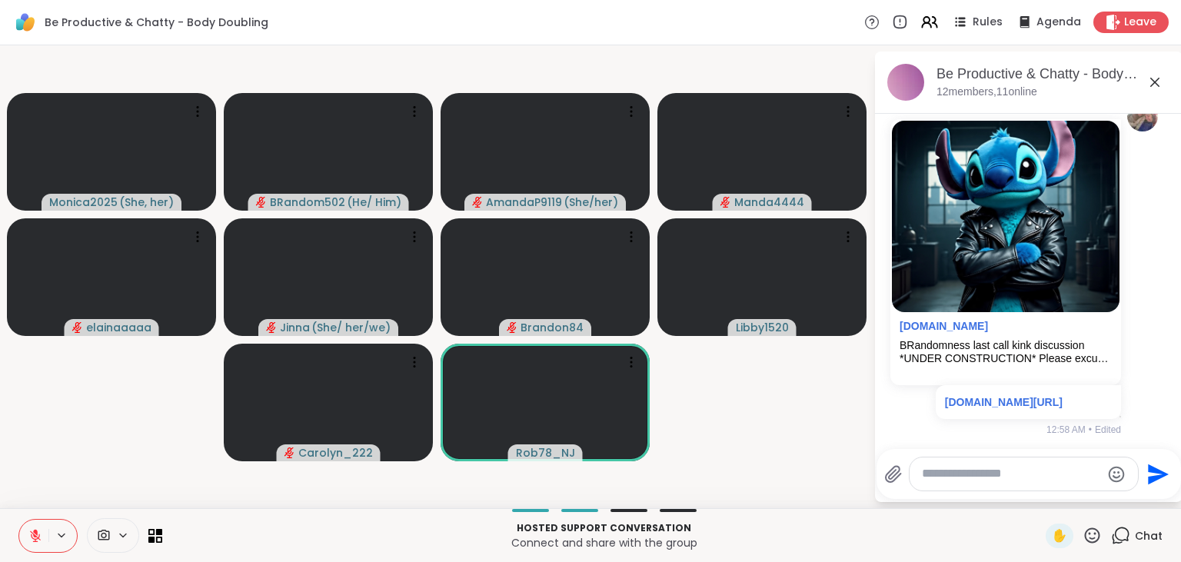
click at [26, 533] on button at bounding box center [33, 536] width 29 height 32
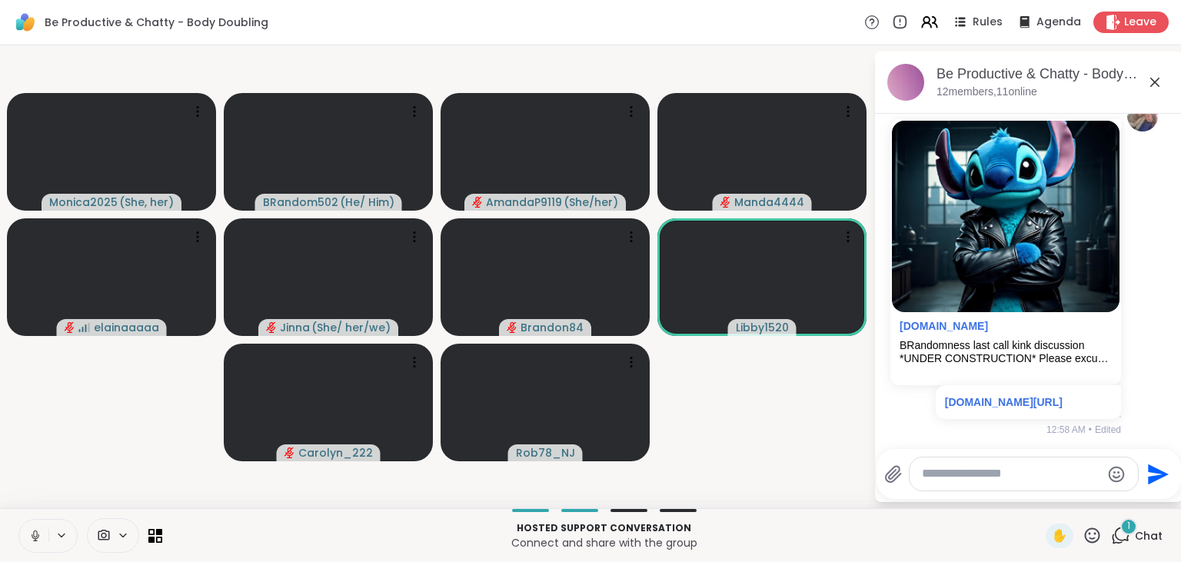
scroll to position [1043, 0]
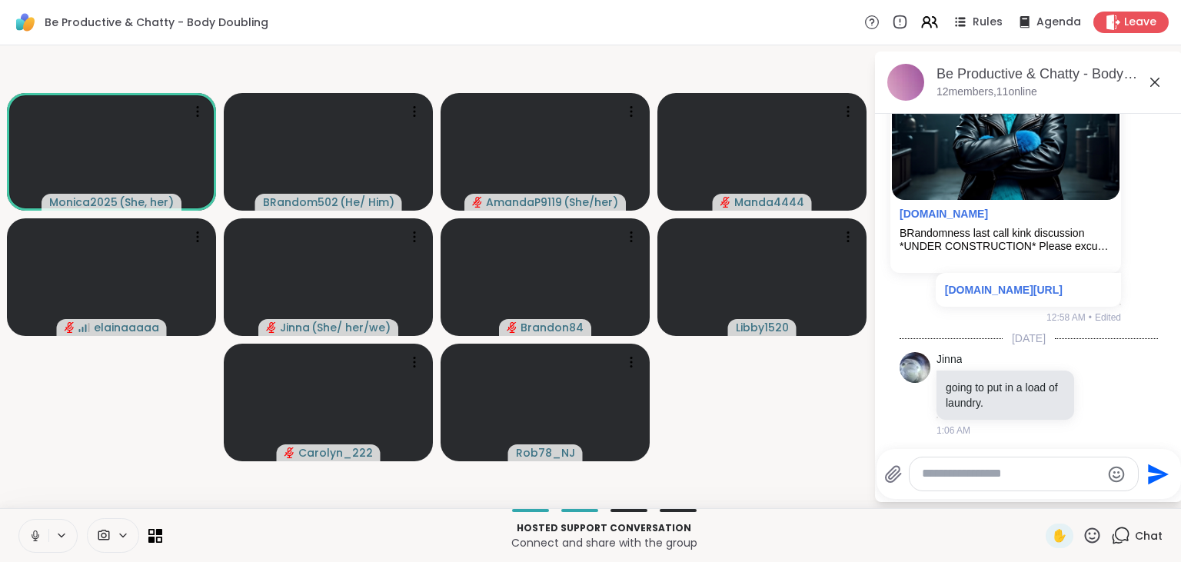
click at [39, 527] on button at bounding box center [33, 536] width 29 height 32
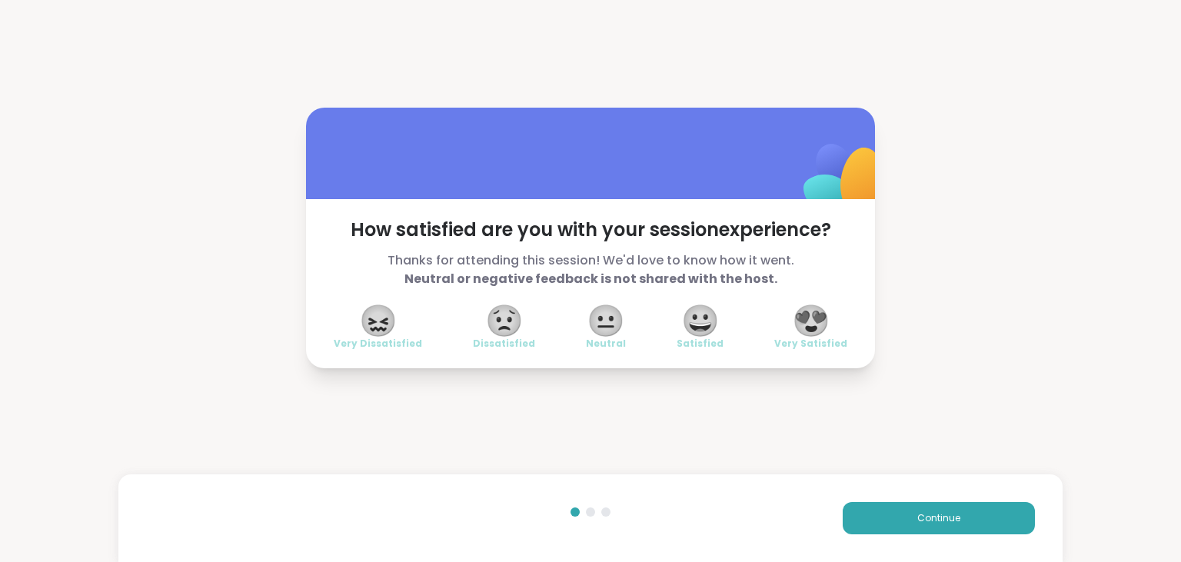
click at [820, 315] on span "😍" at bounding box center [811, 321] width 38 height 28
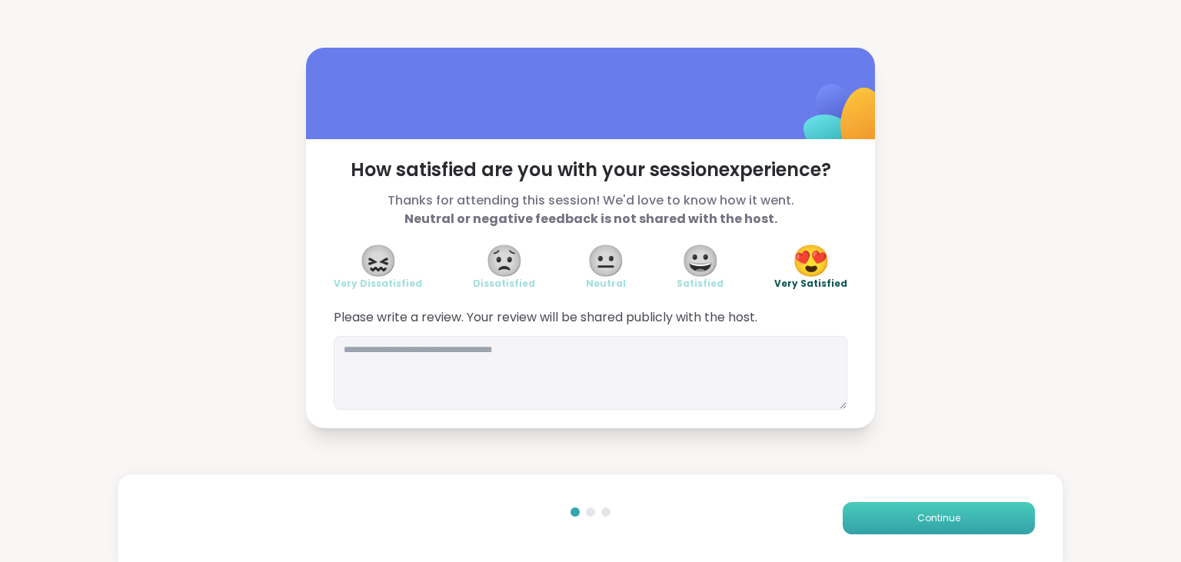
click at [937, 523] on span "Continue" at bounding box center [938, 518] width 43 height 14
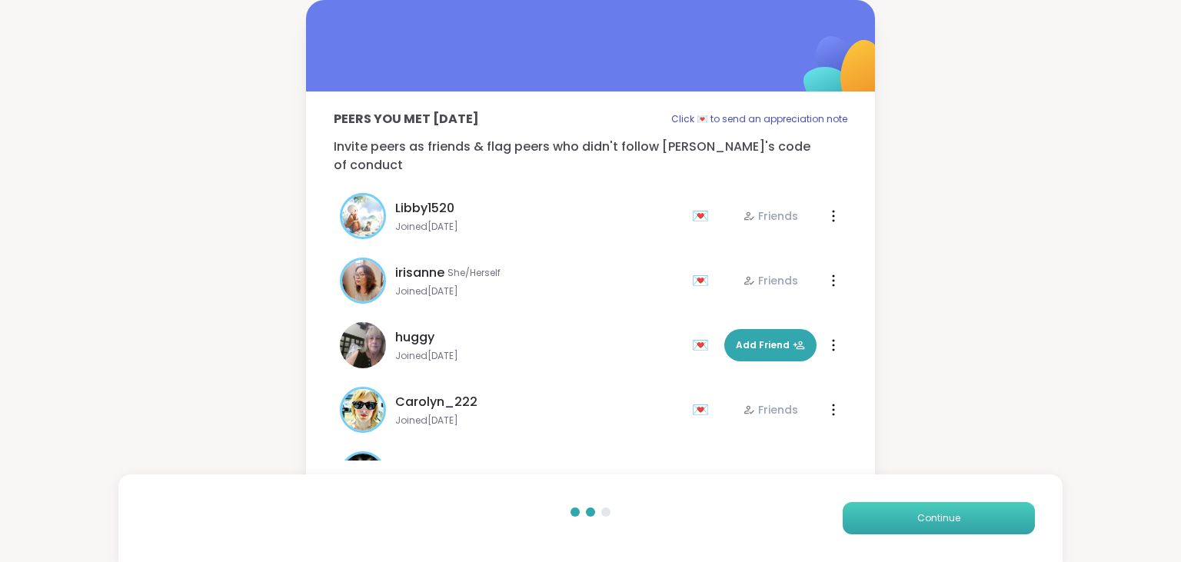
click at [937, 523] on span "Continue" at bounding box center [938, 518] width 43 height 14
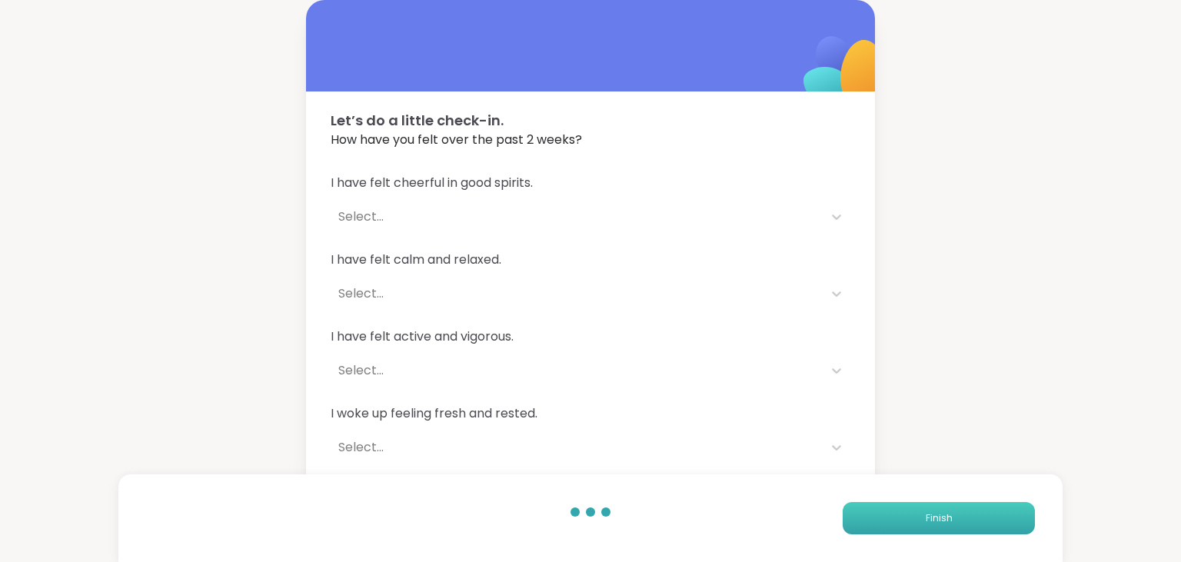
click at [937, 523] on span "Finish" at bounding box center [939, 518] width 27 height 14
